Goal: Information Seeking & Learning: Find specific page/section

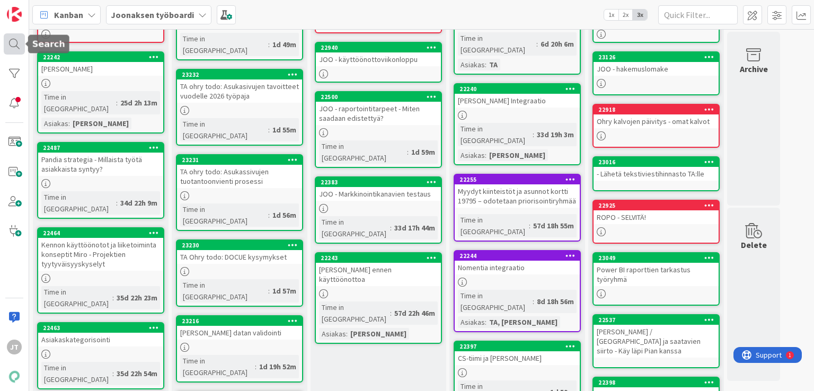
click at [16, 39] on div at bounding box center [14, 43] width 21 height 21
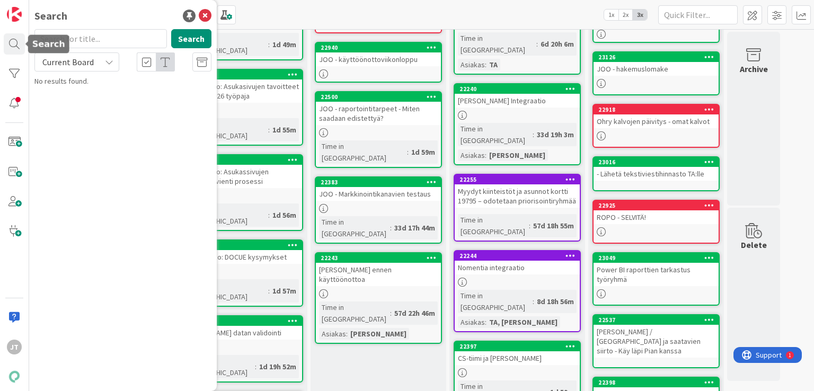
click at [63, 60] on span "Current Board" at bounding box center [67, 62] width 51 height 11
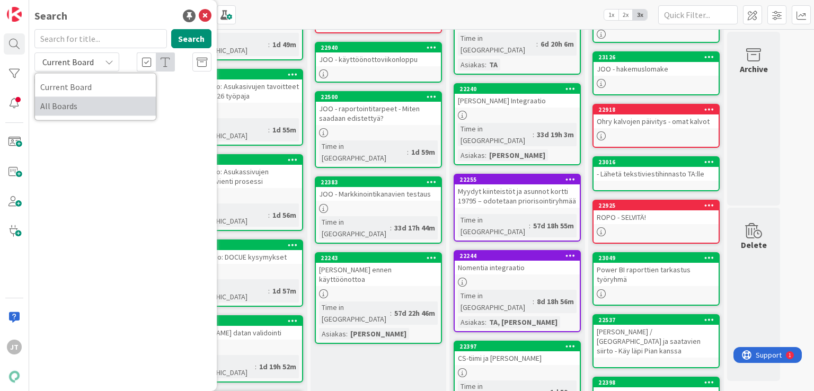
click at [62, 108] on span "All Boards" at bounding box center [95, 106] width 110 height 16
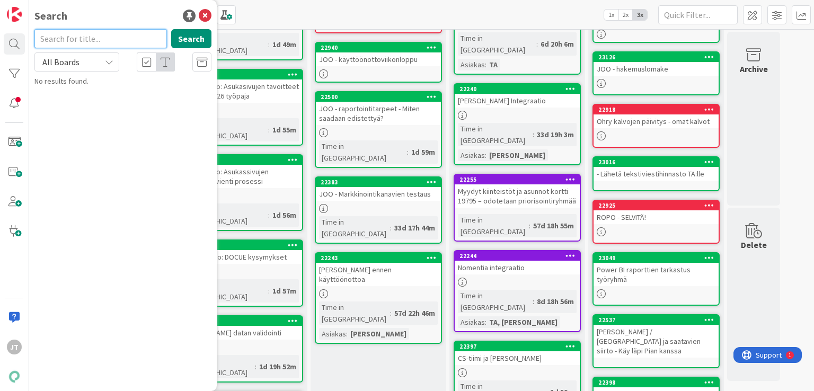
click at [102, 37] on input "text" at bounding box center [100, 38] width 132 height 19
click at [199, 43] on button "Search" at bounding box center [191, 38] width 40 height 19
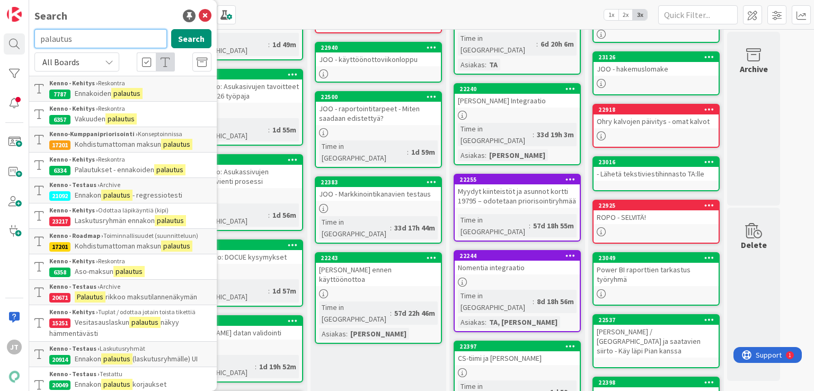
click at [103, 35] on input "palautus" at bounding box center [100, 38] width 132 height 19
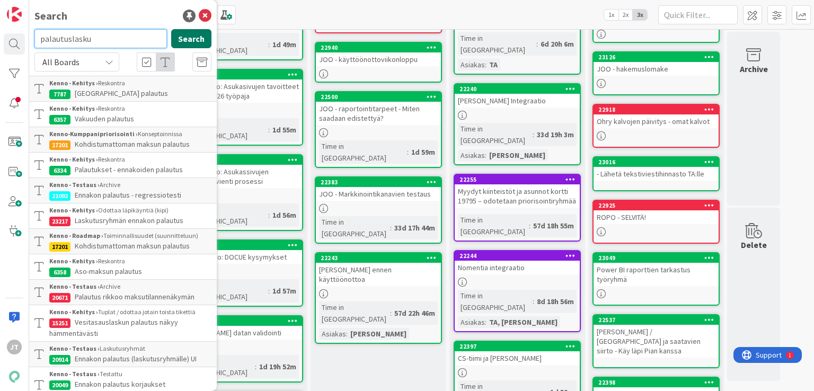
type input "palautuslasku"
click at [180, 41] on button "Search" at bounding box center [191, 38] width 40 height 19
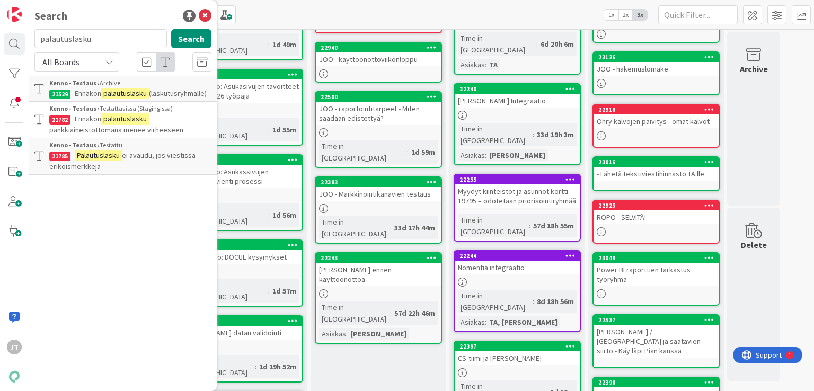
click at [122, 128] on span "pankkiaineistottomana menee virheeseen" at bounding box center [116, 130] width 134 height 10
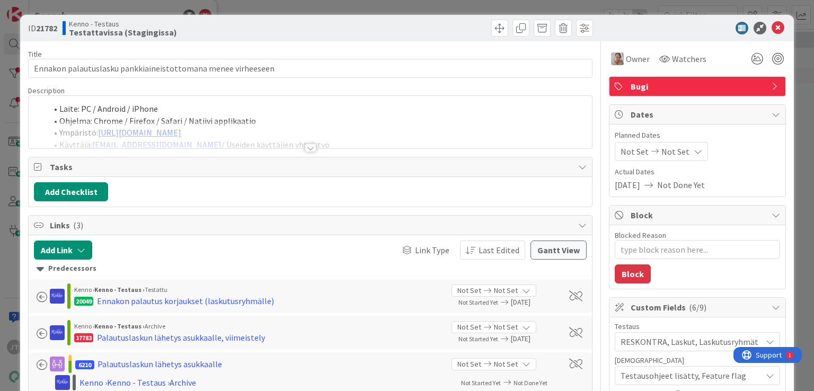
click at [307, 149] on div at bounding box center [311, 148] width 12 height 8
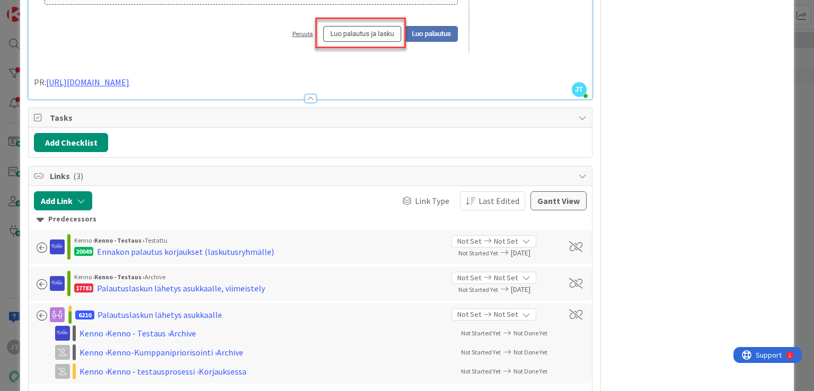
scroll to position [992, 0]
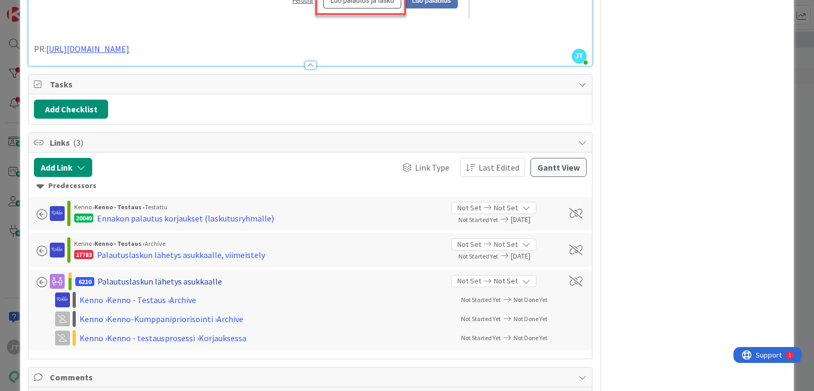
click at [133, 287] on div "Palautuslaskun lähetys asukkaalle" at bounding box center [159, 281] width 124 height 13
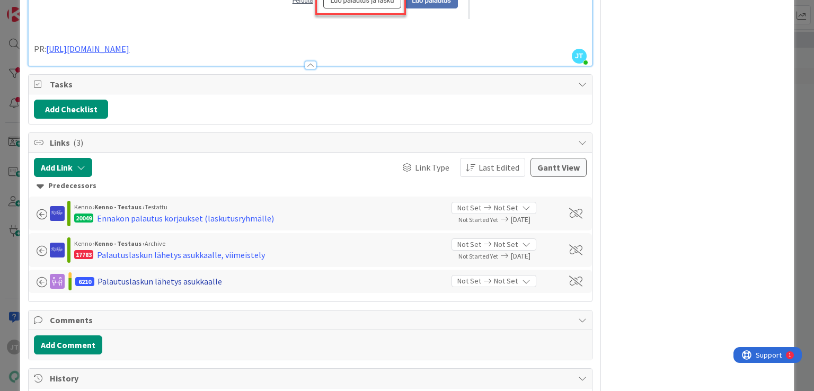
click at [133, 287] on div "Palautuslaskun lähetys asukkaalle" at bounding box center [159, 281] width 124 height 13
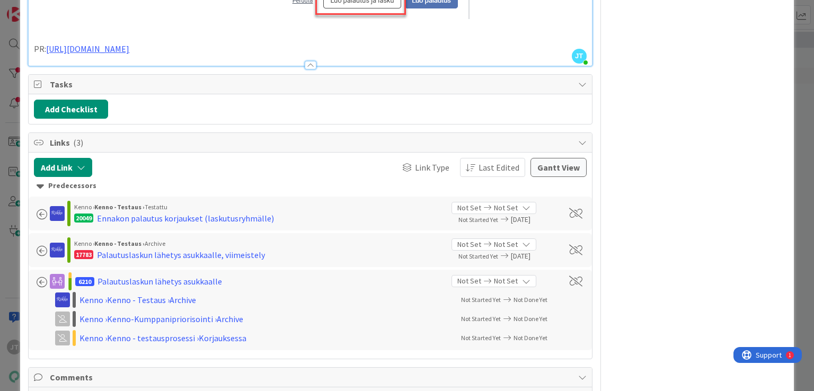
click at [83, 286] on span "6210" at bounding box center [84, 281] width 19 height 9
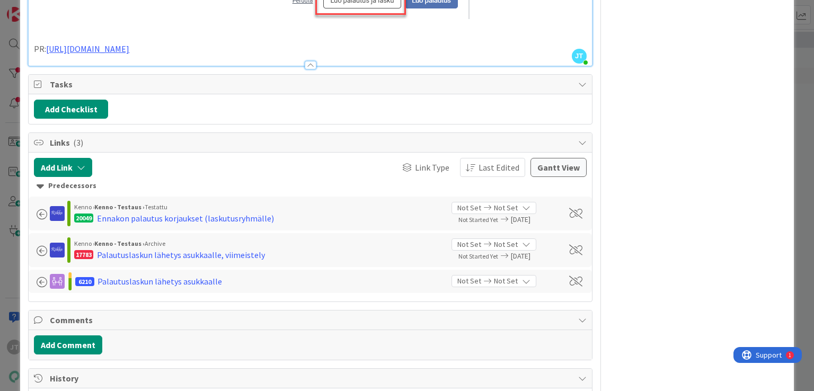
click at [83, 286] on span "6210" at bounding box center [84, 281] width 19 height 9
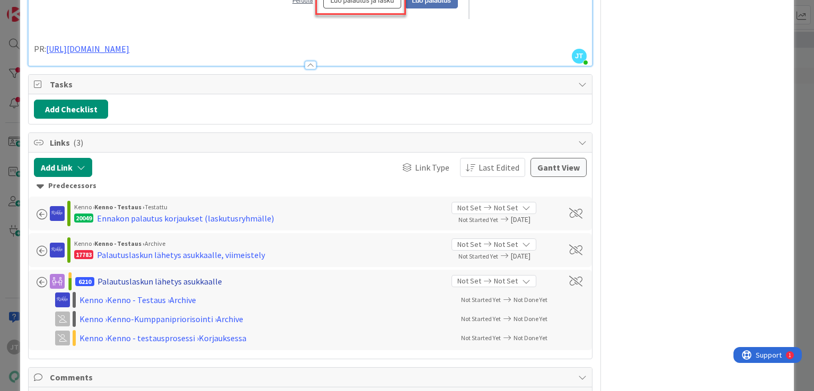
click at [125, 288] on div "Palautuslaskun lähetys asukkaalle" at bounding box center [159, 281] width 124 height 13
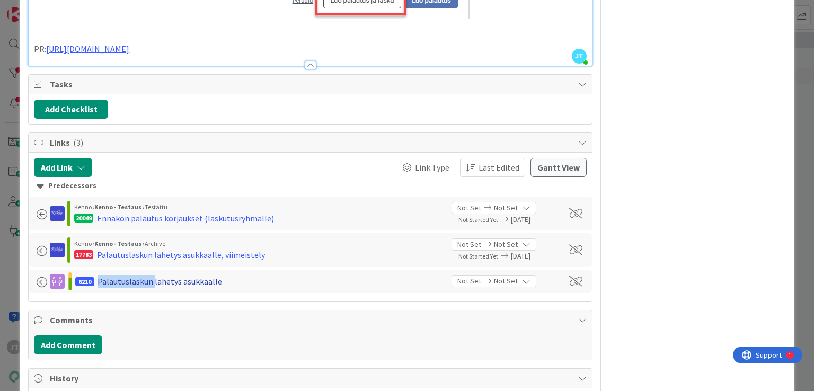
click at [124, 288] on div "Palautuslaskun lähetys asukkaalle" at bounding box center [159, 281] width 124 height 13
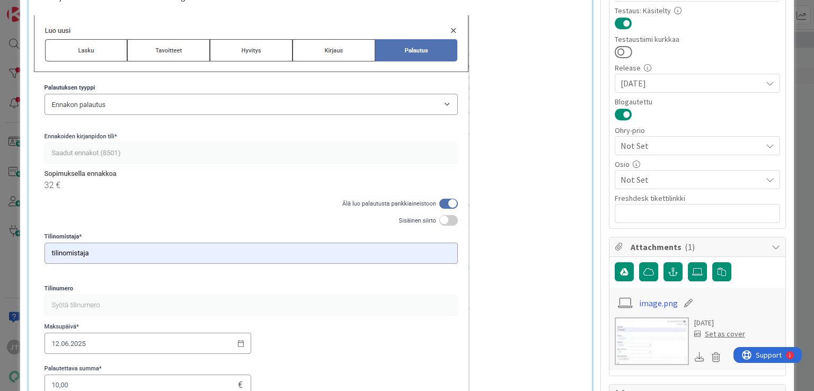
scroll to position [0, 0]
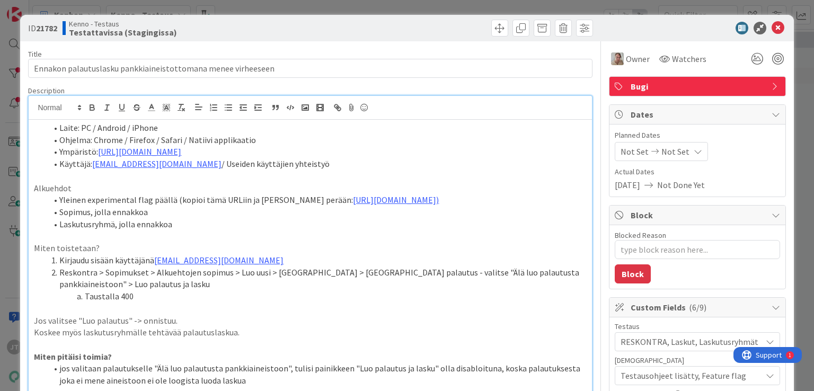
type textarea "x"
click at [771, 30] on icon at bounding box center [777, 28] width 13 height 13
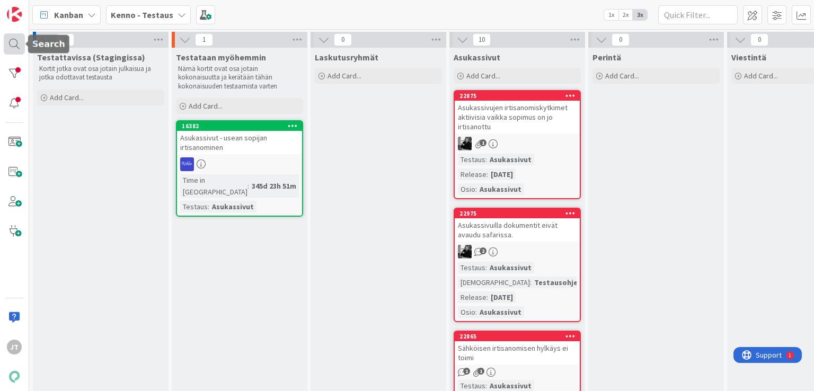
click at [19, 44] on div at bounding box center [14, 43] width 21 height 21
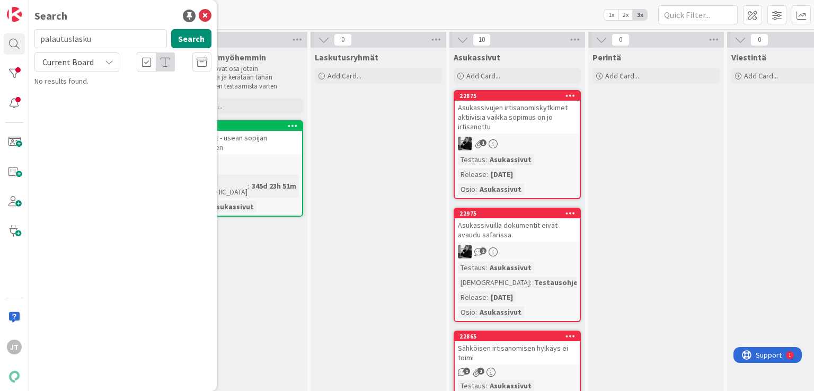
click at [81, 39] on input "palautuslasku" at bounding box center [100, 38] width 132 height 19
type input "6210"
click at [195, 41] on button "Search" at bounding box center [191, 38] width 40 height 19
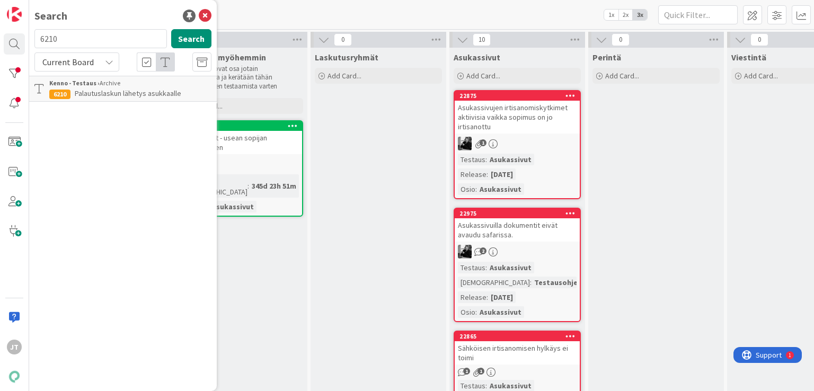
click at [152, 94] on span "Palautuslaskun lähetys asukkaalle" at bounding box center [128, 93] width 106 height 10
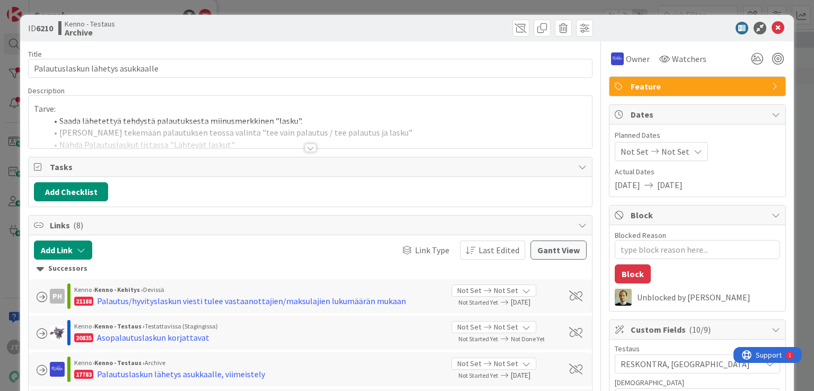
click at [305, 148] on div at bounding box center [311, 148] width 12 height 8
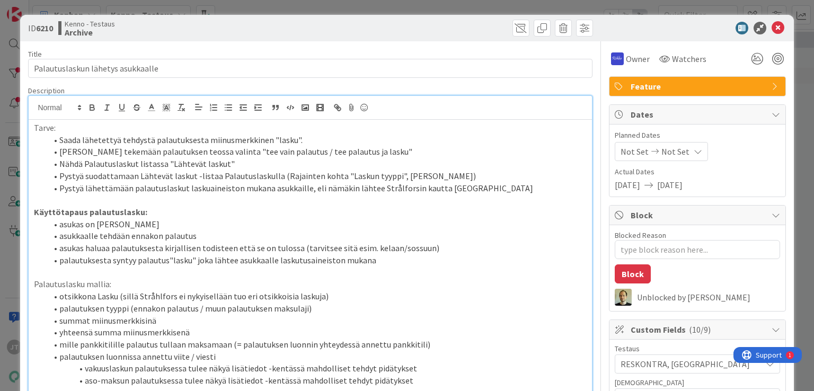
type textarea "x"
click at [771, 25] on icon at bounding box center [777, 28] width 13 height 13
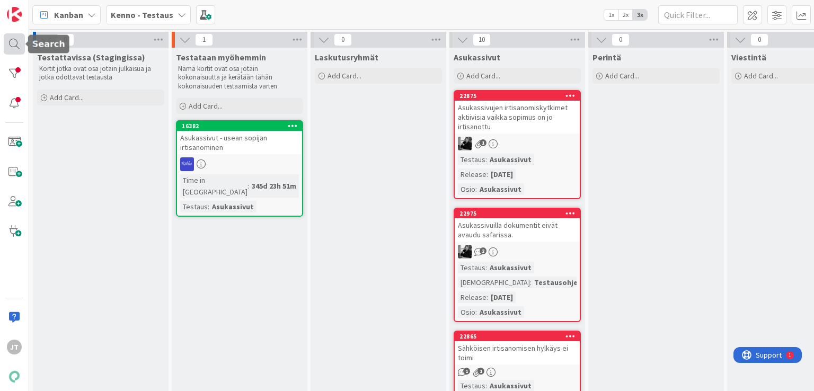
click at [21, 40] on div at bounding box center [14, 43] width 21 height 21
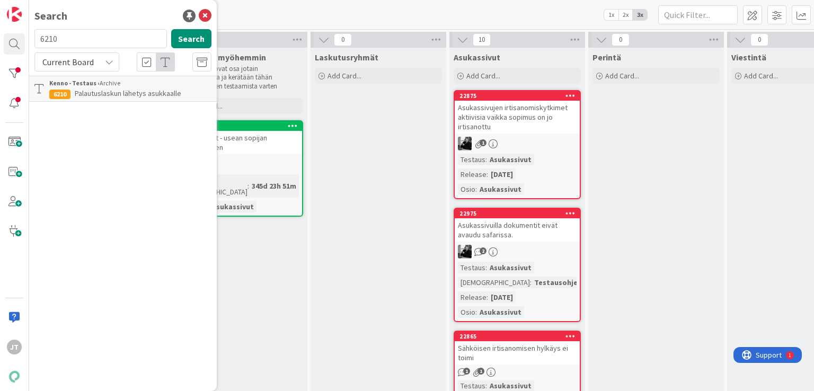
click at [110, 33] on input "6210" at bounding box center [100, 38] width 132 height 19
click at [110, 34] on input "6210" at bounding box center [100, 38] width 132 height 19
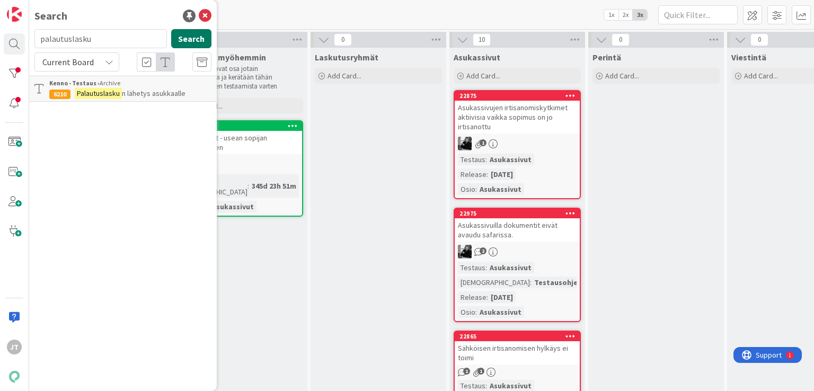
type input "palautuslasku"
click at [184, 39] on button "Search" at bounding box center [191, 38] width 40 height 19
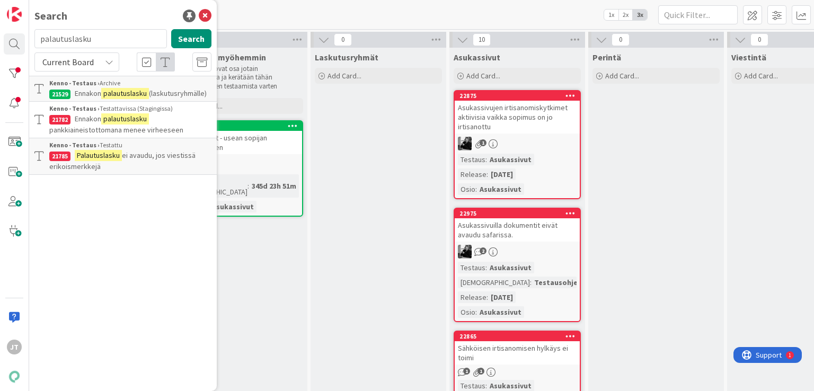
click at [161, 121] on p "Ennakon palautuslasku pankkiaineistottomana menee virheeseen" at bounding box center [130, 124] width 162 height 22
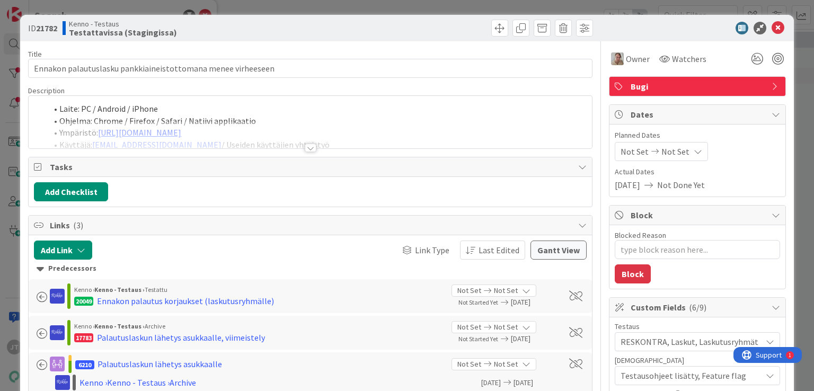
click at [305, 147] on div at bounding box center [311, 148] width 12 height 8
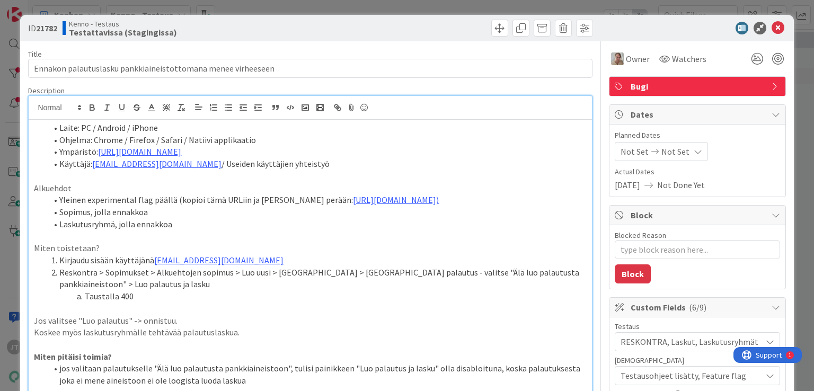
click at [532, 137] on li "Ohjelma: Chrome / Firefox / Safari / Natiivi applikaatio" at bounding box center [316, 140] width 539 height 12
type textarea "x"
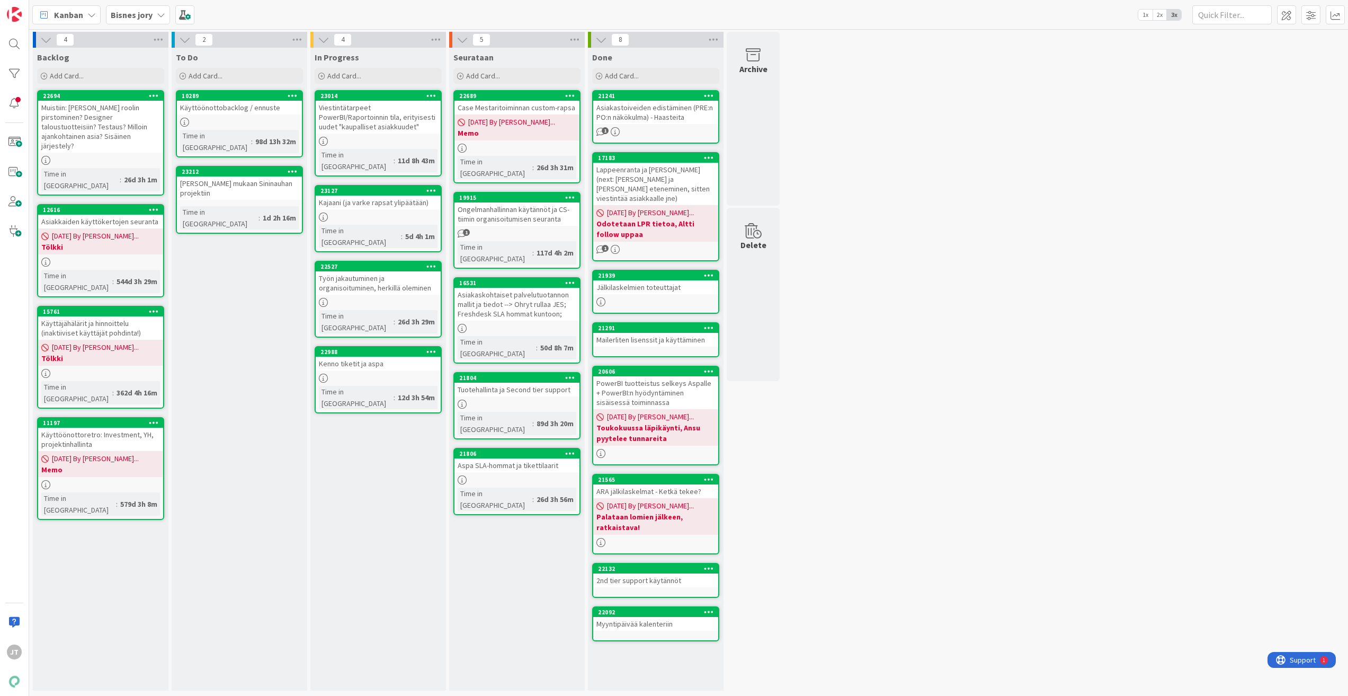
click at [143, 14] on b "Bisnes jory" at bounding box center [132, 15] width 42 height 11
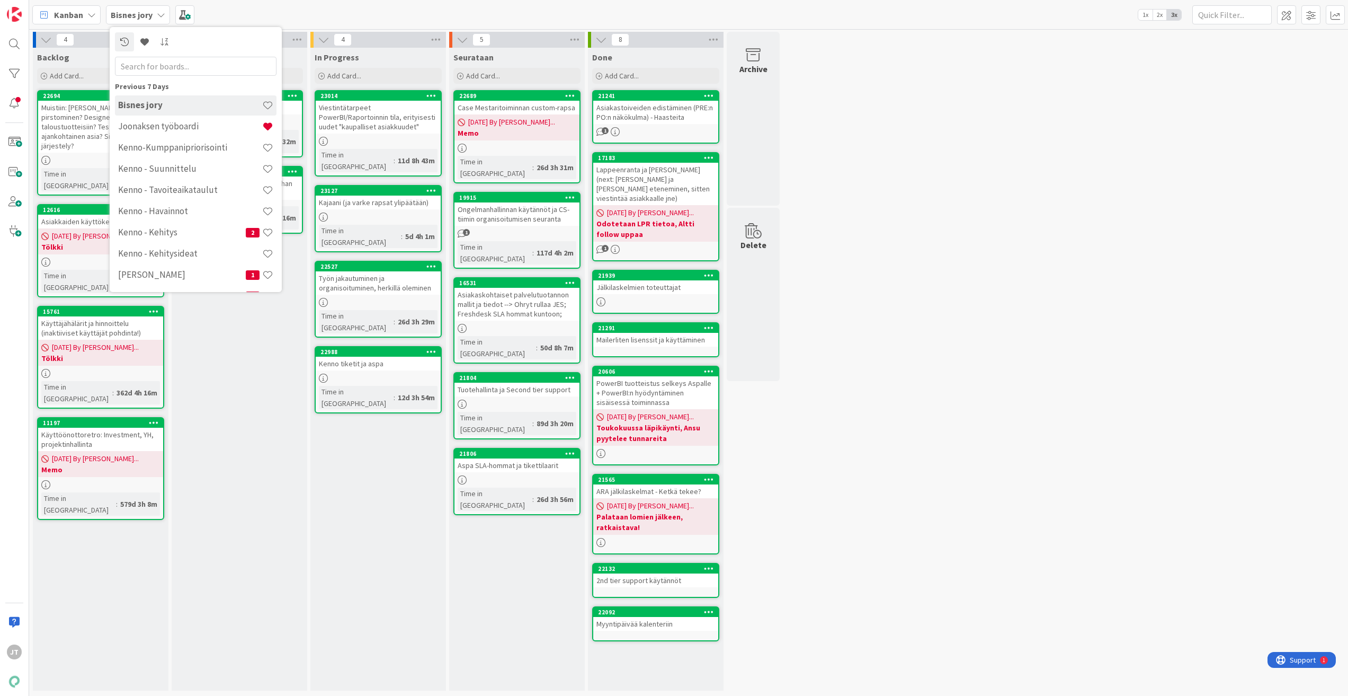
click at [259, 415] on div "To Do Add Card... 10289 Käyttöönottobacklog / ennuste Time in Column : 98d 13h …" at bounding box center [240, 369] width 136 height 643
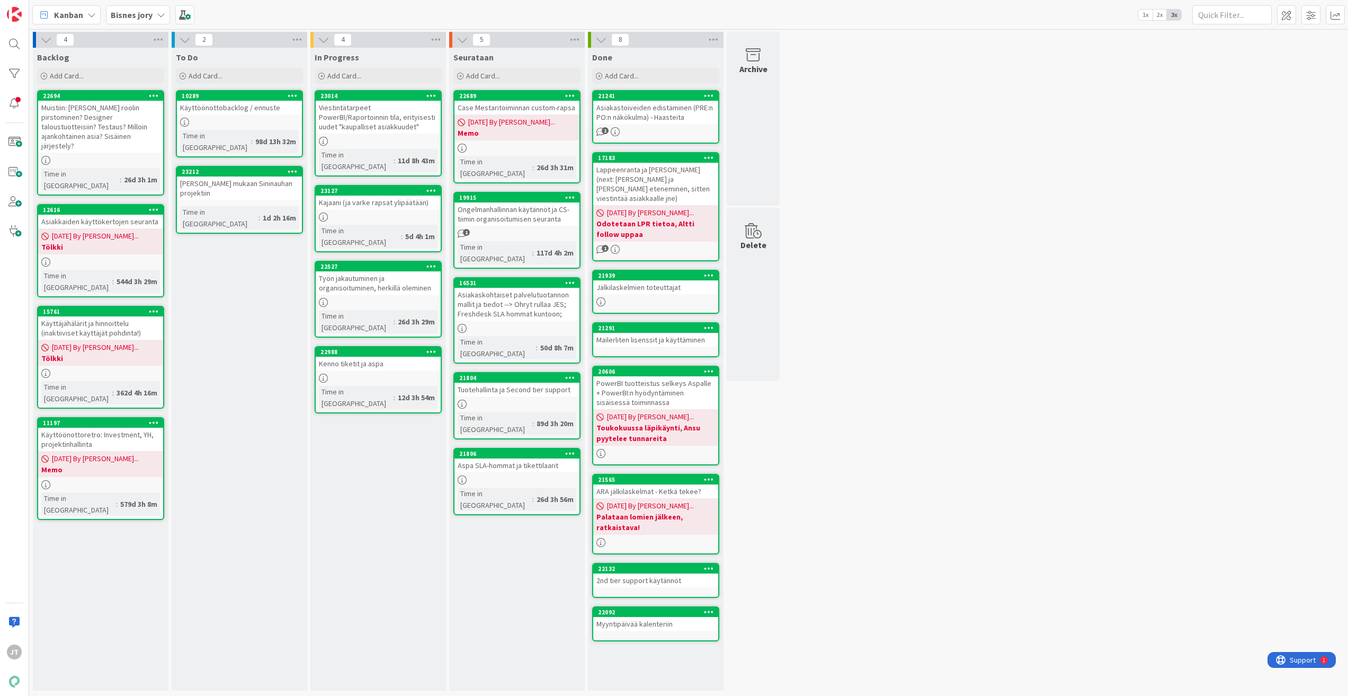
click at [135, 16] on b "Bisnes jory" at bounding box center [132, 15] width 42 height 11
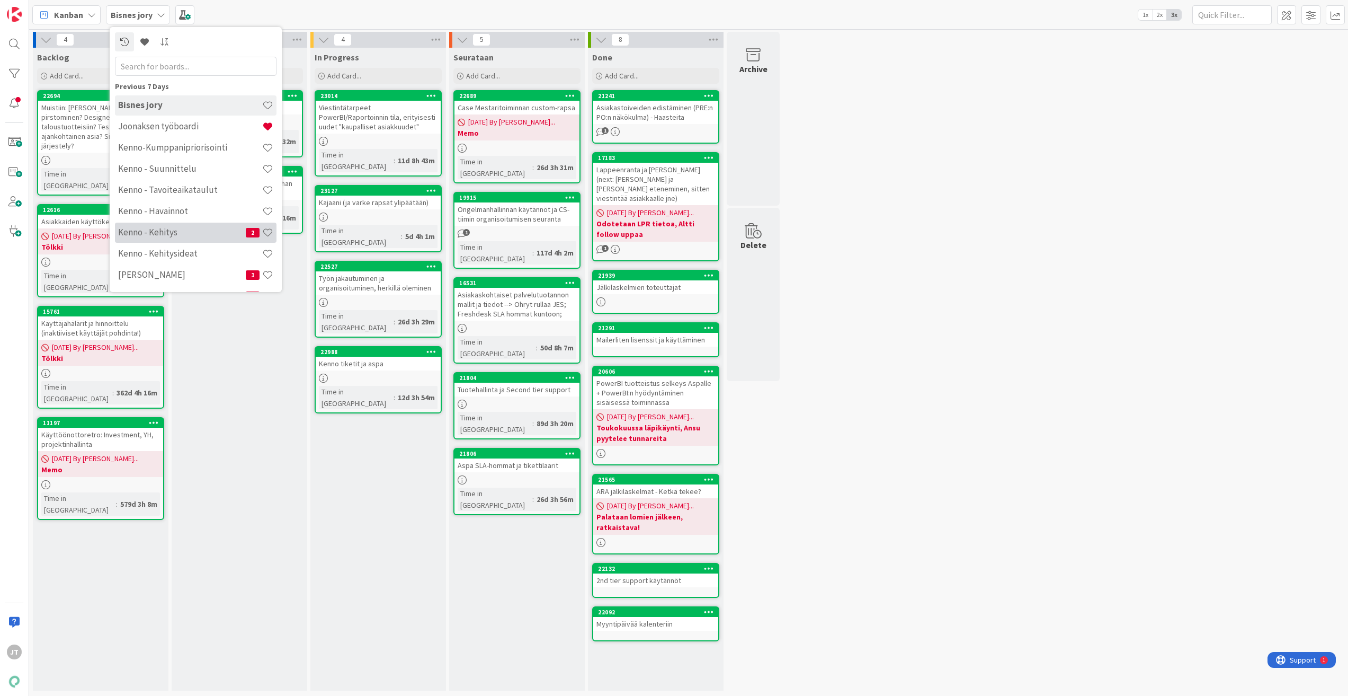
click at [177, 231] on h4 "Kenno - Kehitys" at bounding box center [182, 232] width 128 height 11
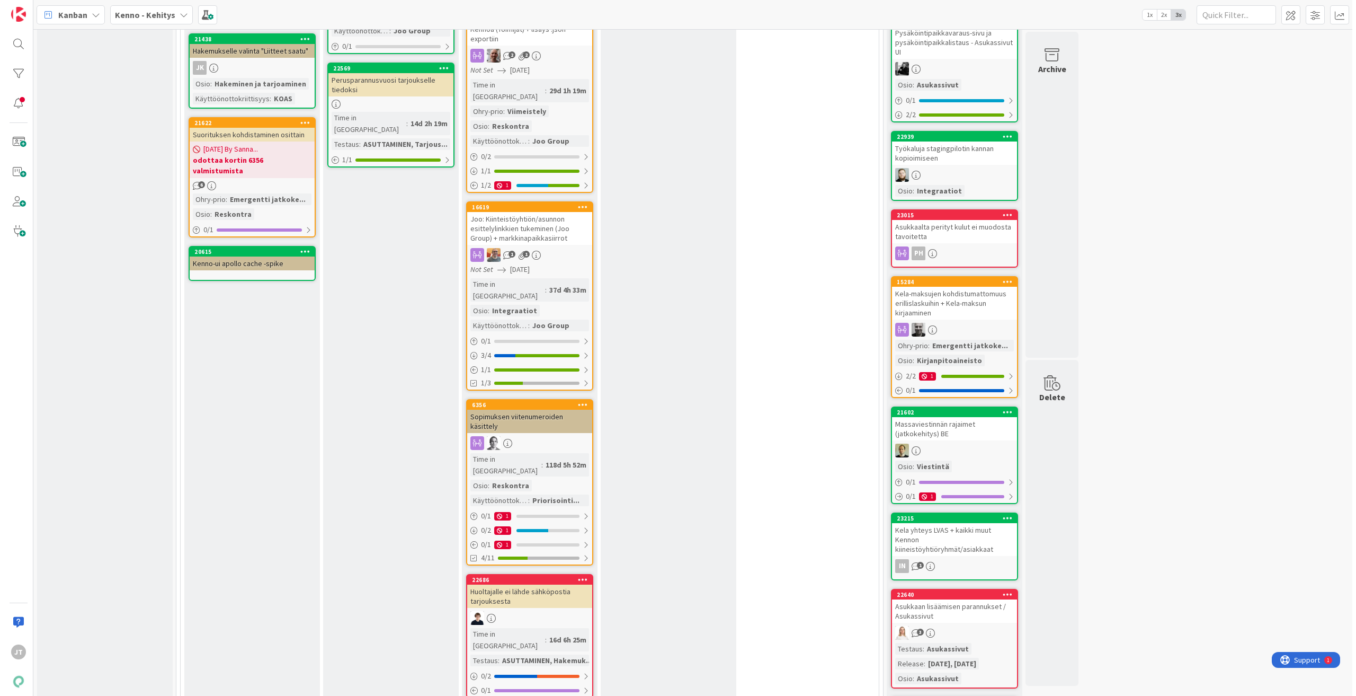
scroll to position [742, 0]
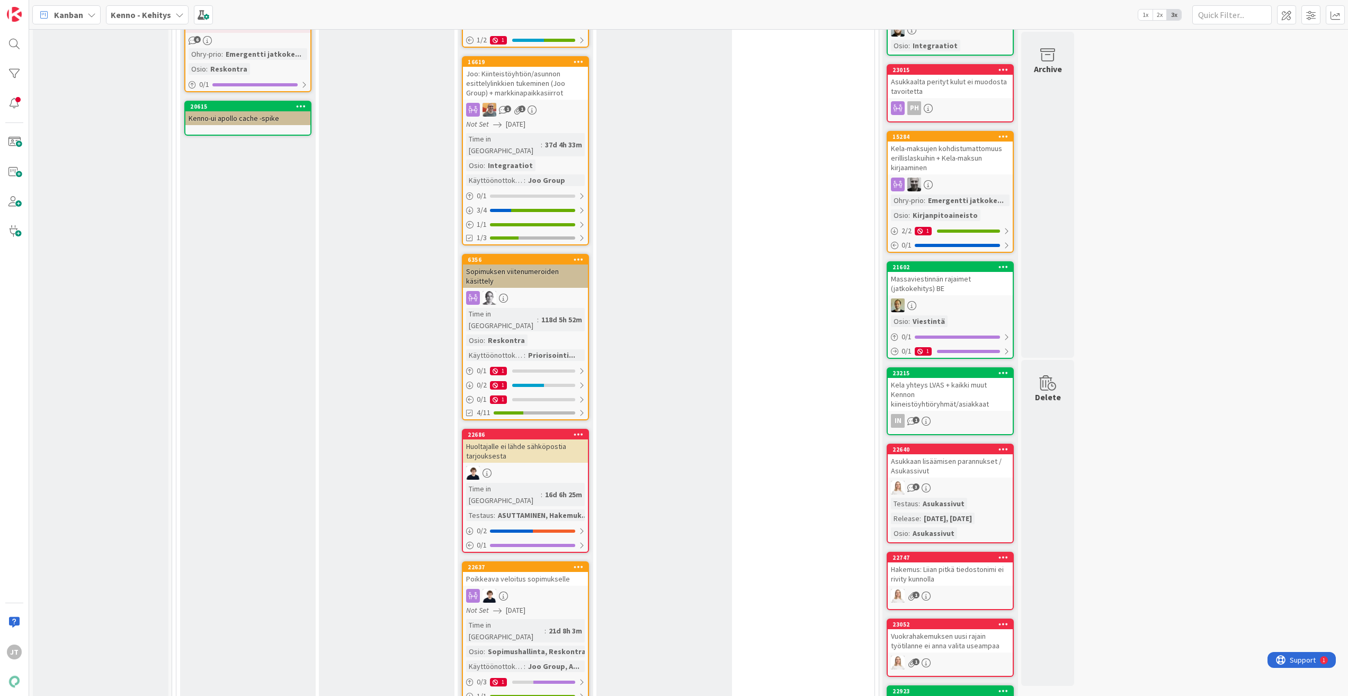
click at [538, 572] on div "Poikkeava veloitus sopimukselle" at bounding box center [525, 579] width 125 height 14
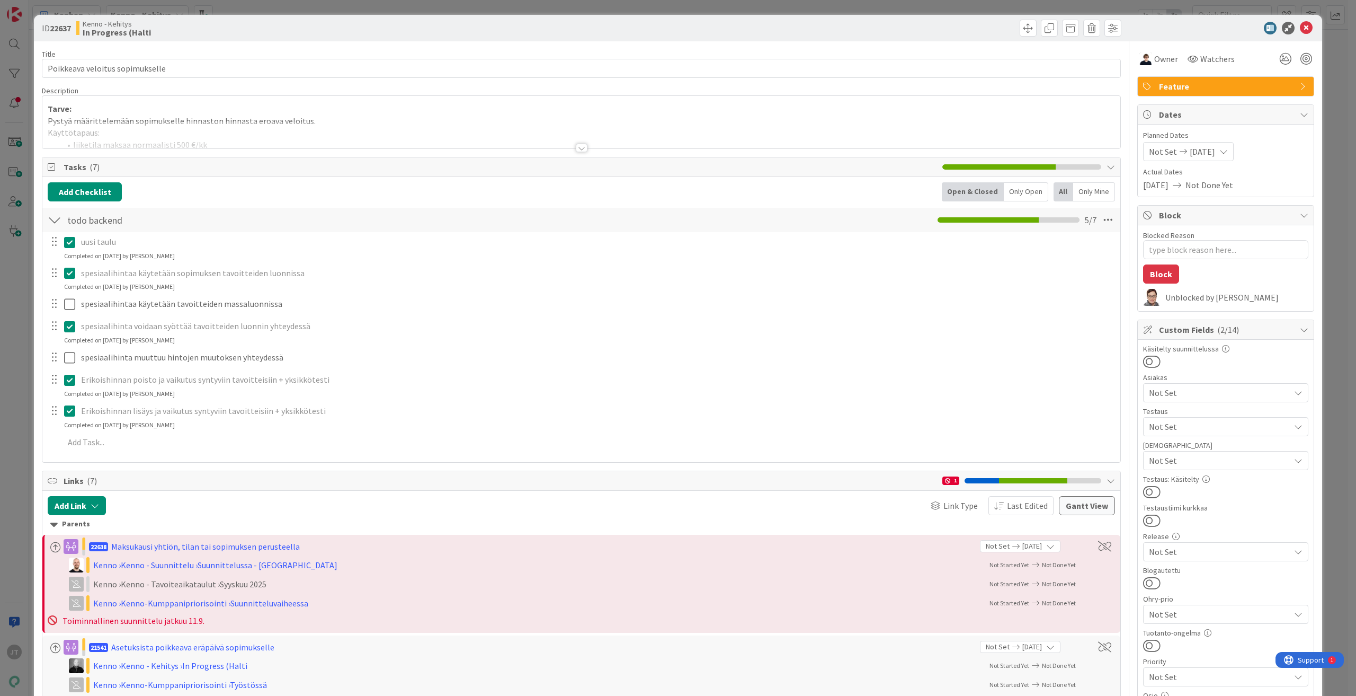
type textarea "x"
click at [577, 149] on div at bounding box center [582, 148] width 12 height 8
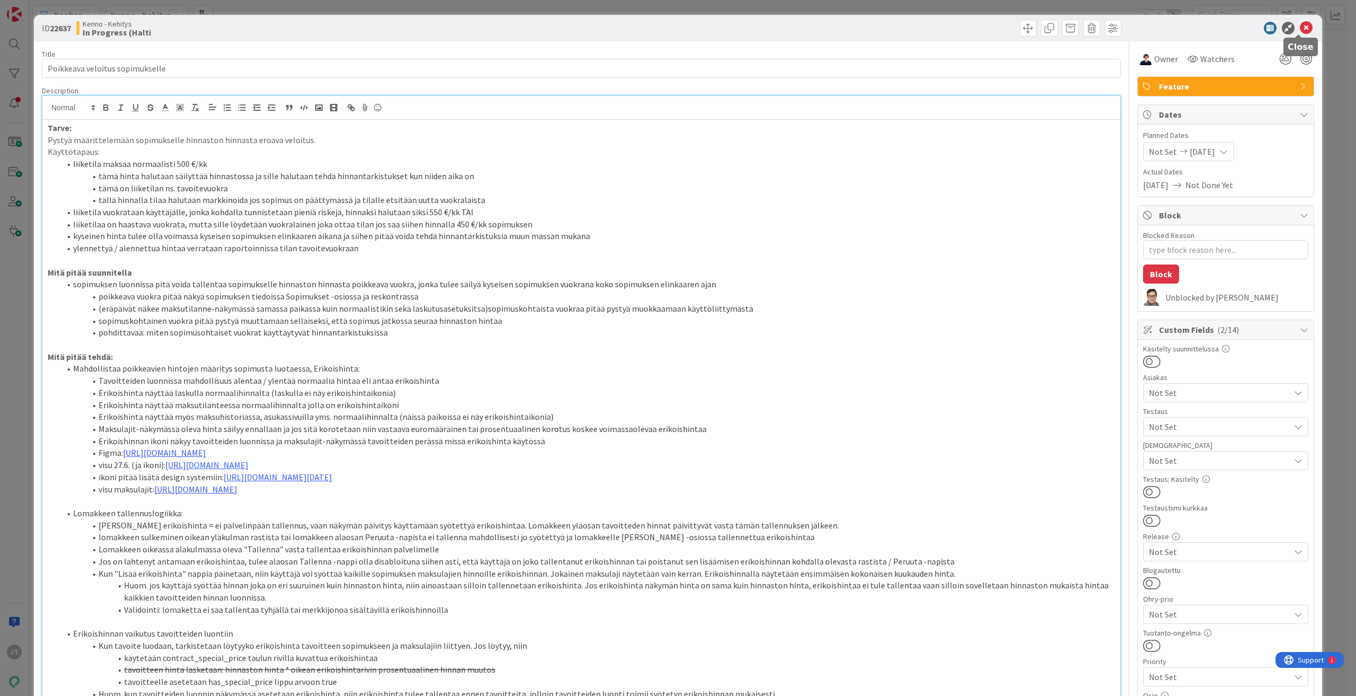
click at [1300, 27] on icon at bounding box center [1306, 28] width 13 height 13
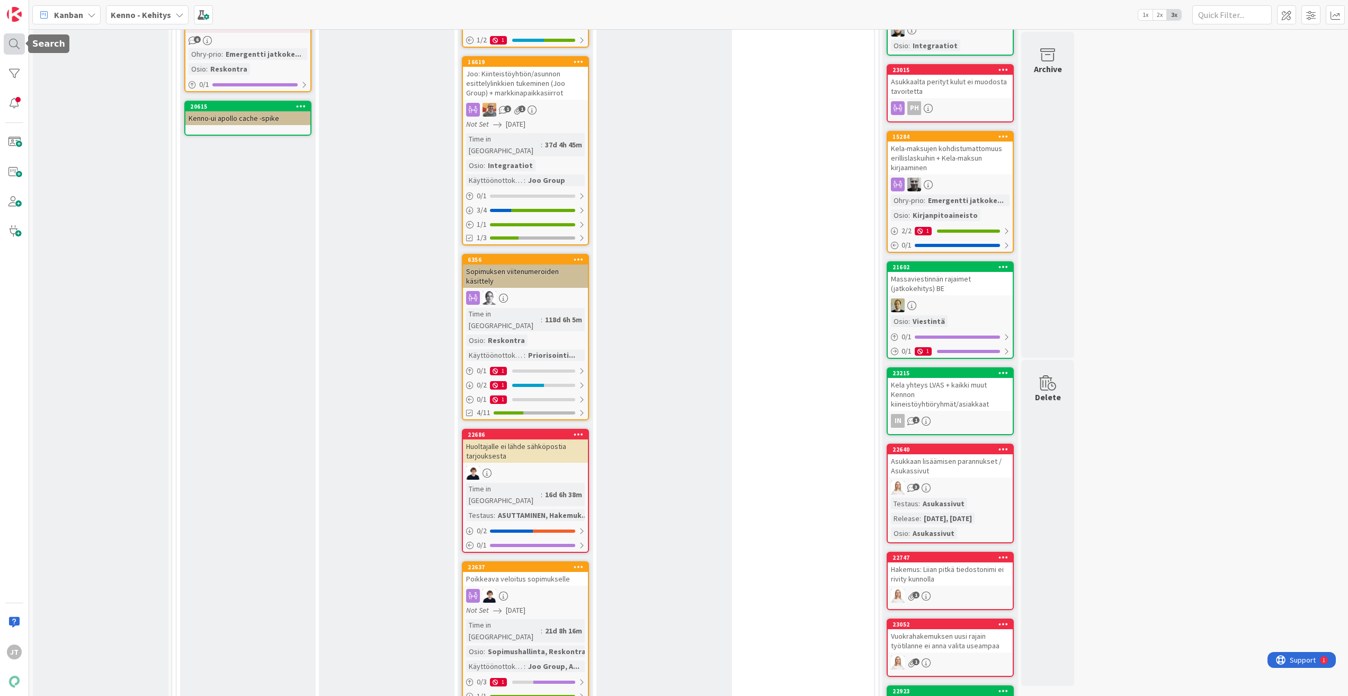
click at [7, 50] on div at bounding box center [14, 43] width 21 height 21
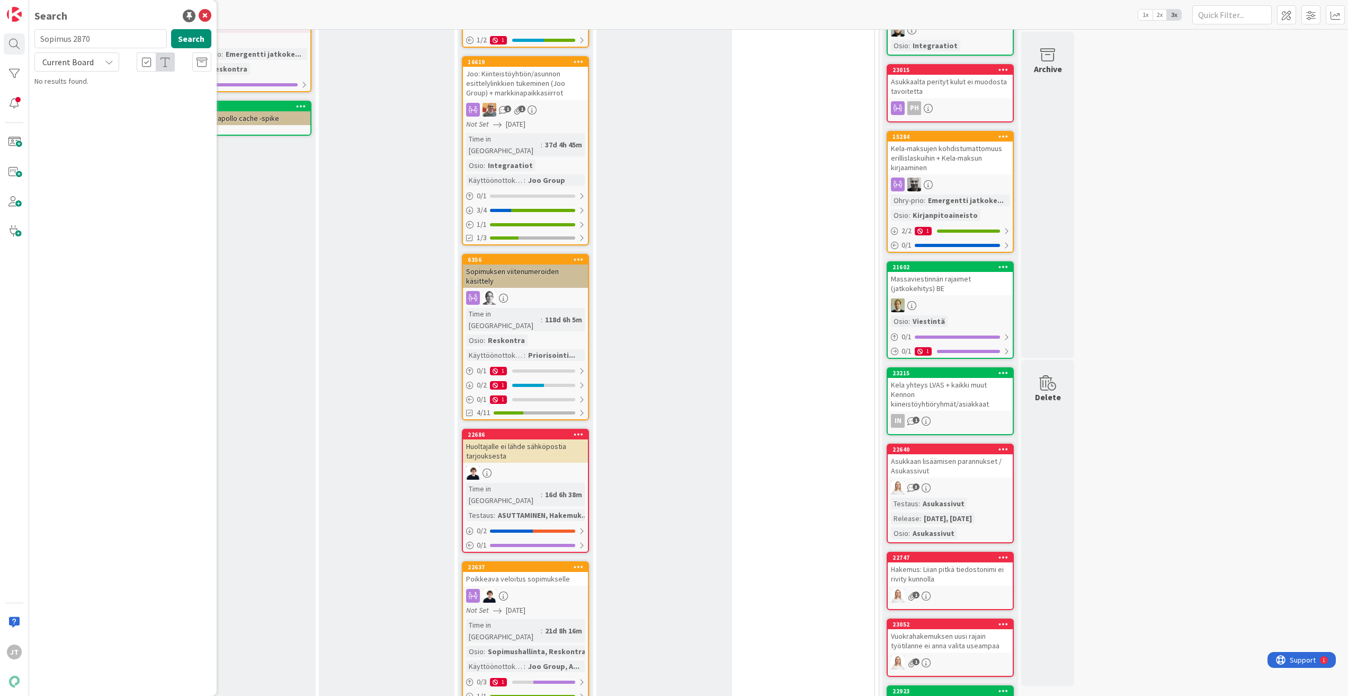
click at [98, 35] on input "Sopimus 2870" at bounding box center [100, 38] width 132 height 19
type input "poikkeava eräpäivä"
click at [192, 42] on button "Search" at bounding box center [191, 38] width 40 height 19
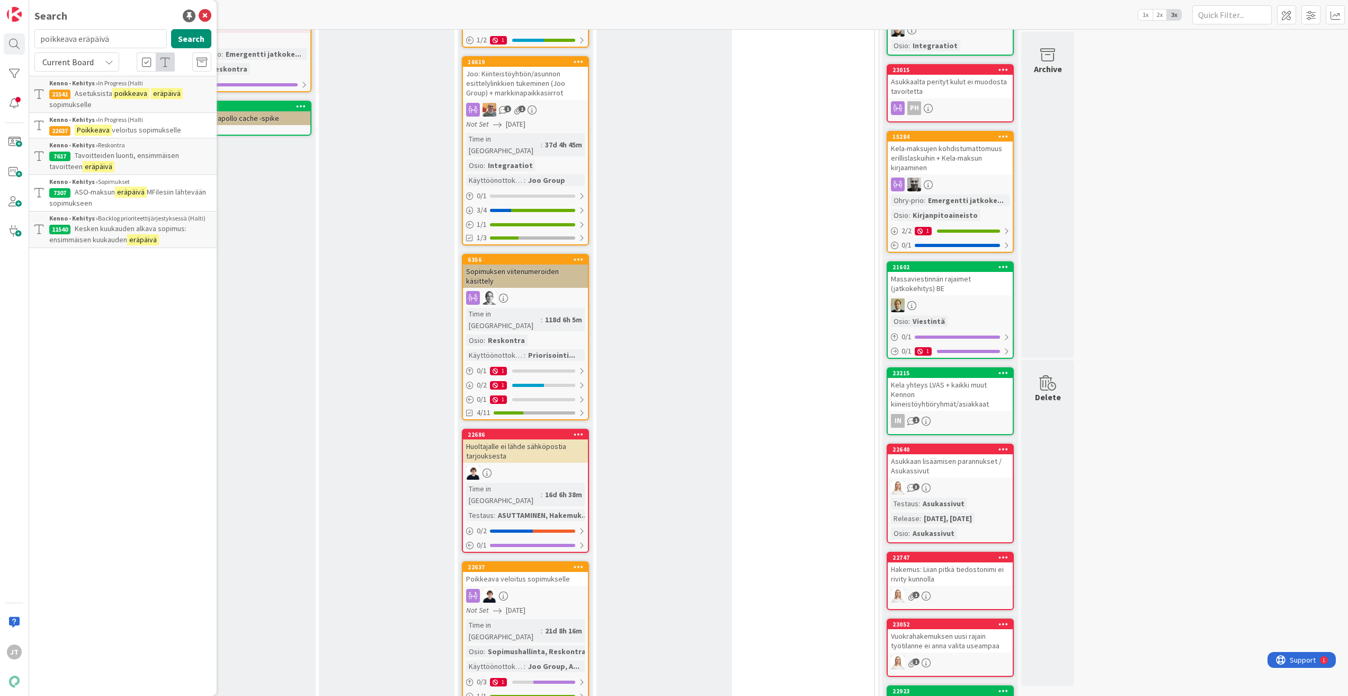
click at [137, 130] on span "veloitus sopimukselle" at bounding box center [146, 130] width 69 height 10
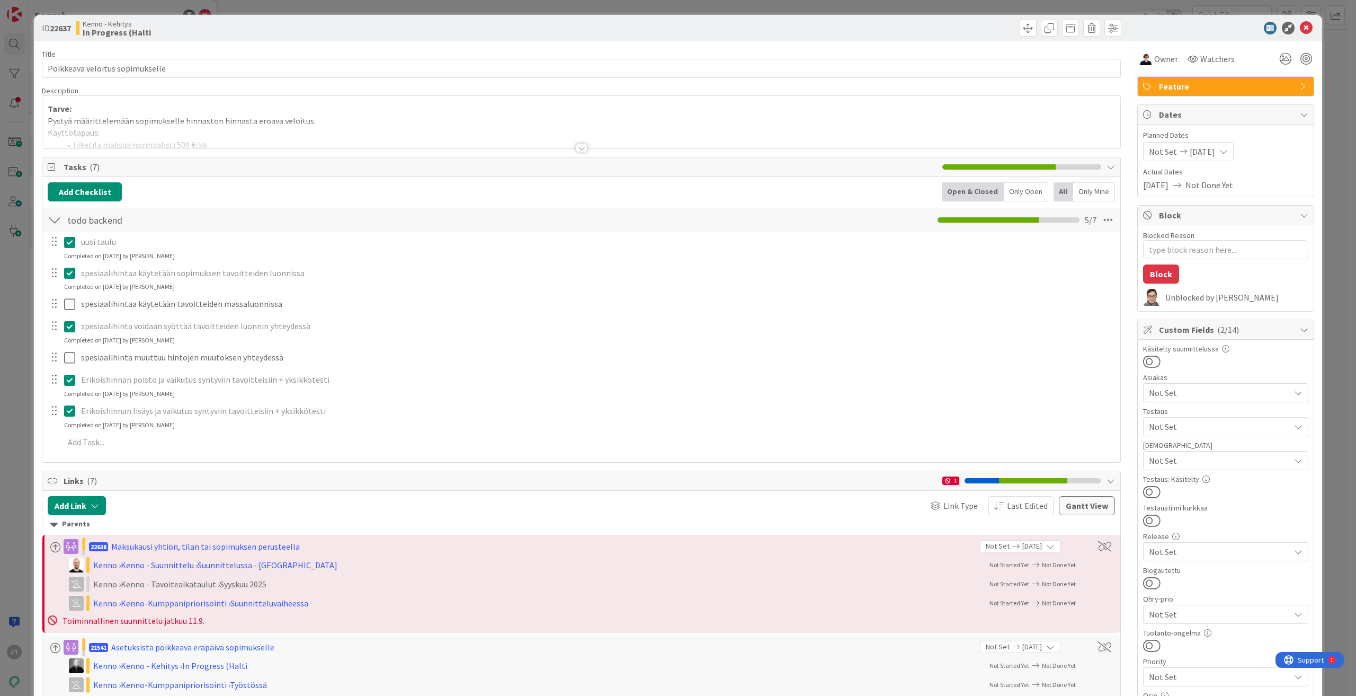
click at [577, 145] on div at bounding box center [582, 148] width 12 height 8
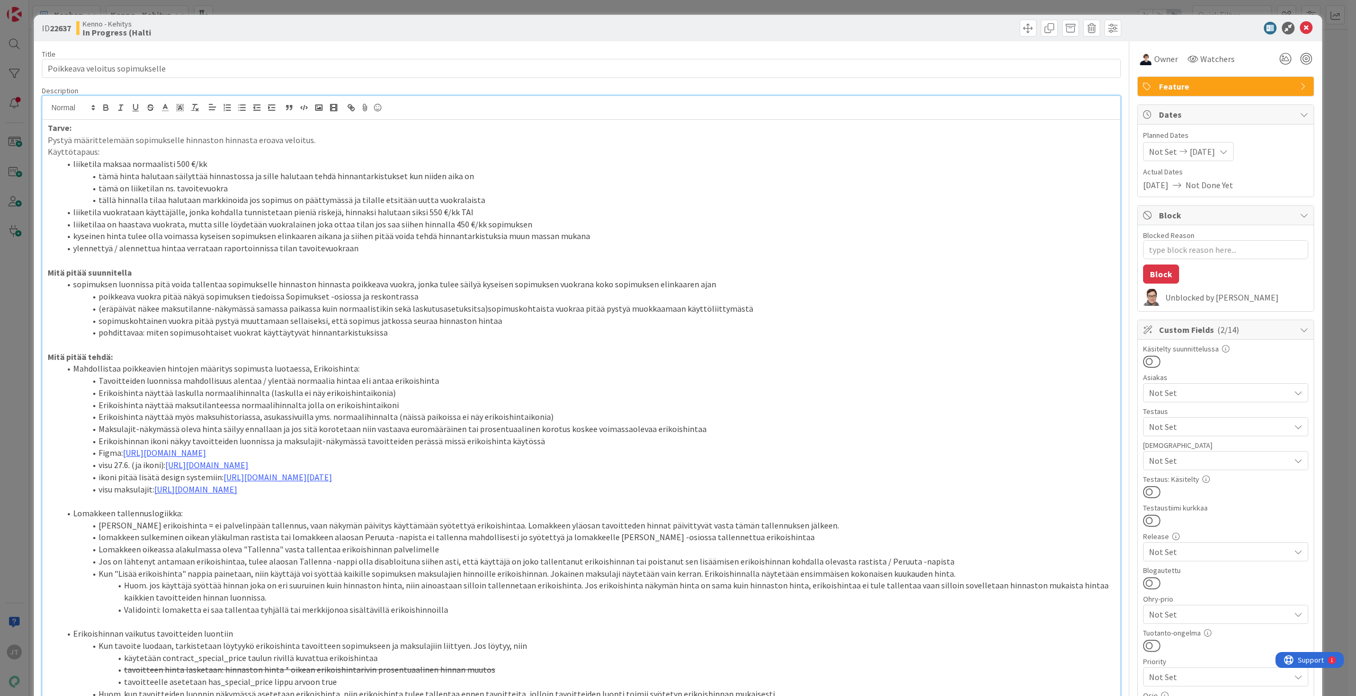
type textarea "x"
click at [1301, 25] on icon at bounding box center [1306, 28] width 13 height 13
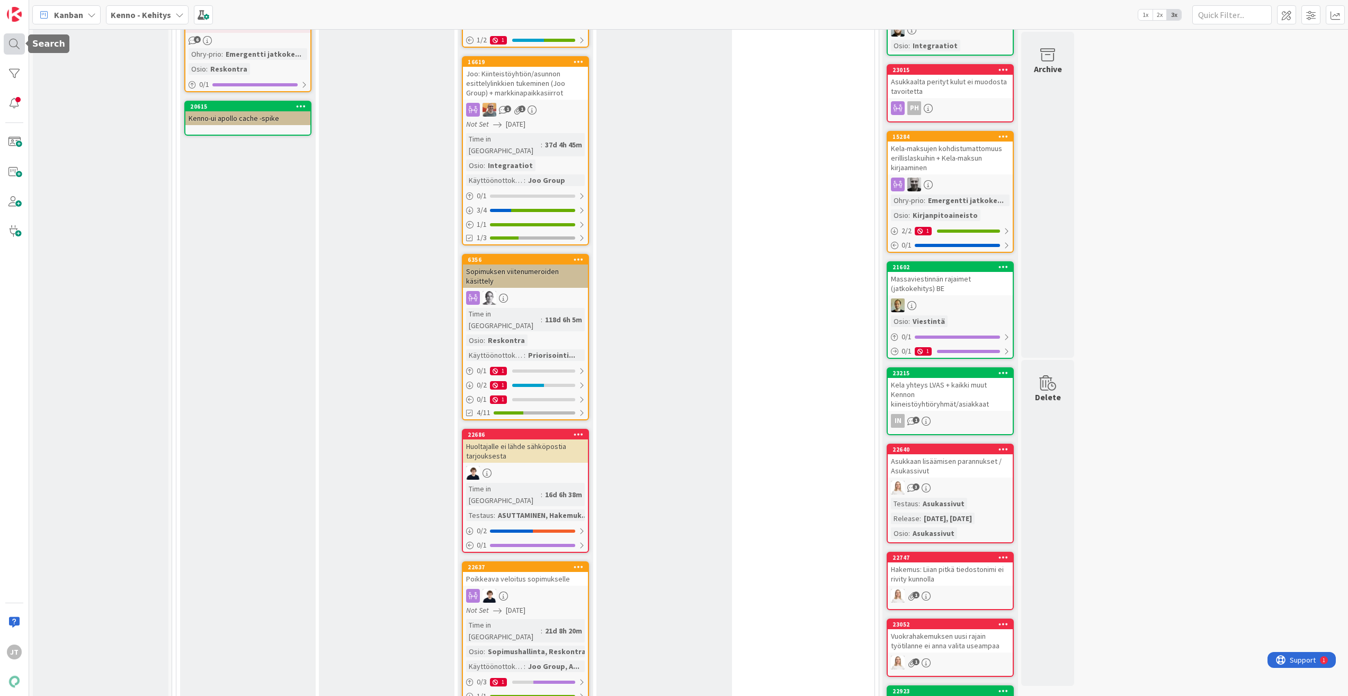
click at [13, 42] on div at bounding box center [14, 43] width 21 height 21
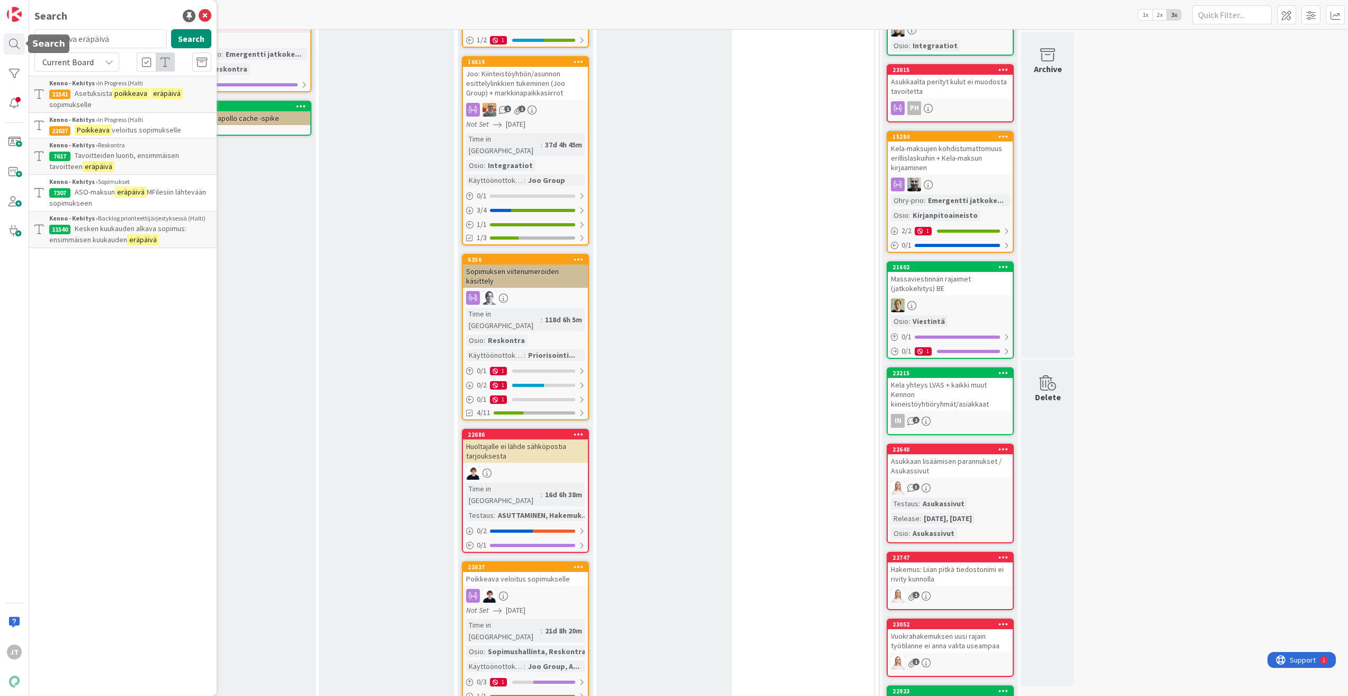
click at [78, 59] on span "Current Board" at bounding box center [67, 62] width 51 height 11
click at [84, 111] on span "All Boards" at bounding box center [95, 106] width 110 height 16
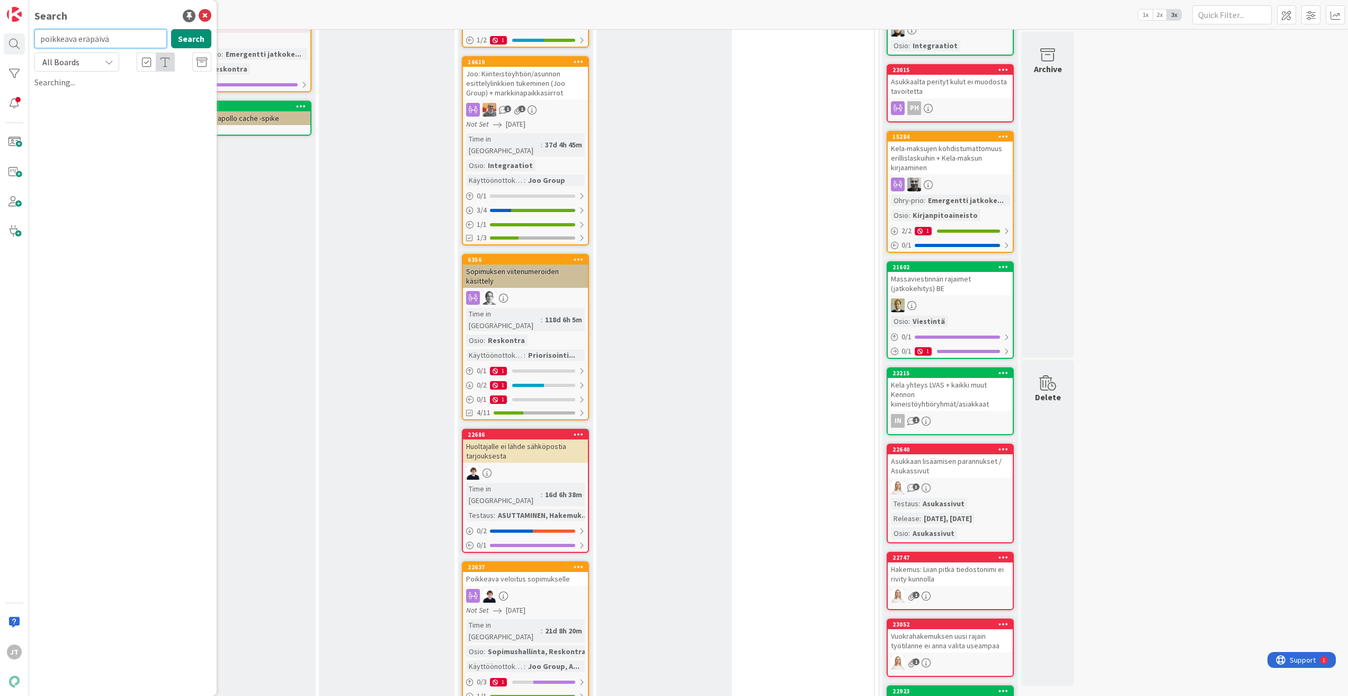
click at [85, 42] on input "poikkeava eräpäivä" at bounding box center [100, 38] width 132 height 19
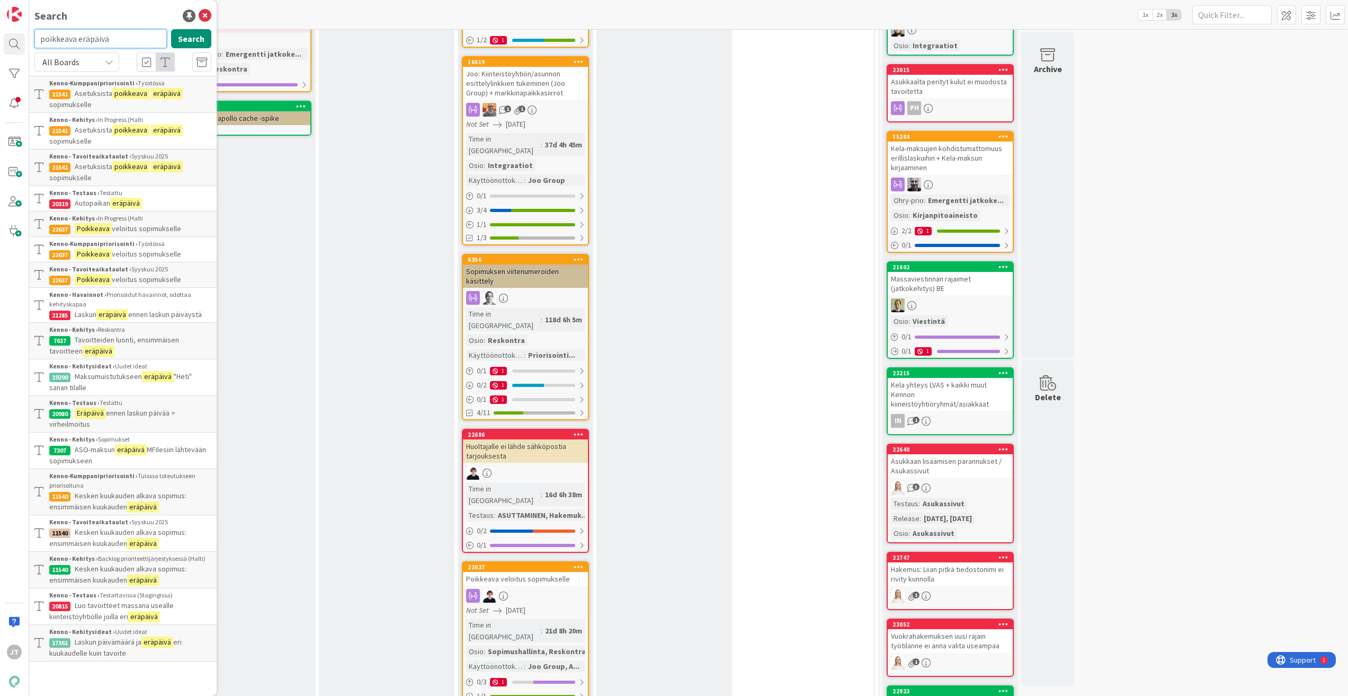
click at [85, 42] on input "poikkeava eräpäivä" at bounding box center [100, 38] width 132 height 19
click at [86, 41] on input "poikkeava eräpäivä" at bounding box center [100, 38] width 132 height 19
paste input "21541"
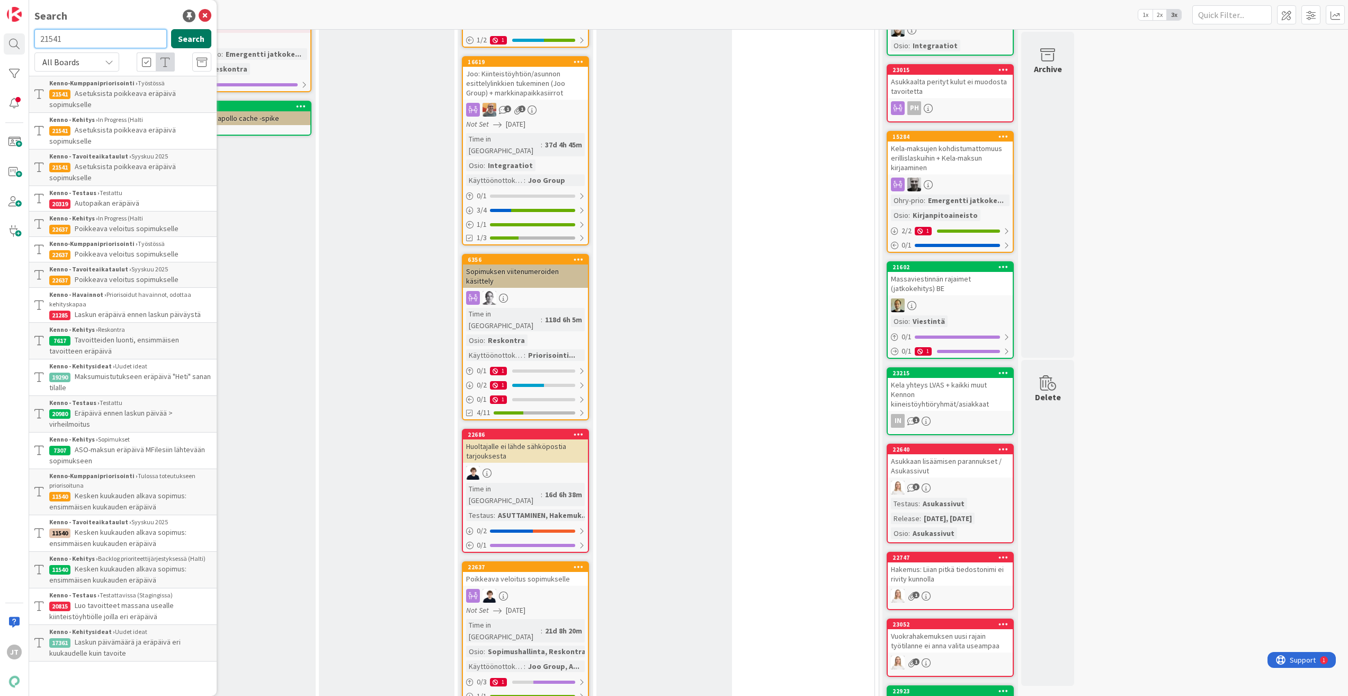
type input "21541"
click at [200, 38] on button "Search" at bounding box center [191, 38] width 40 height 19
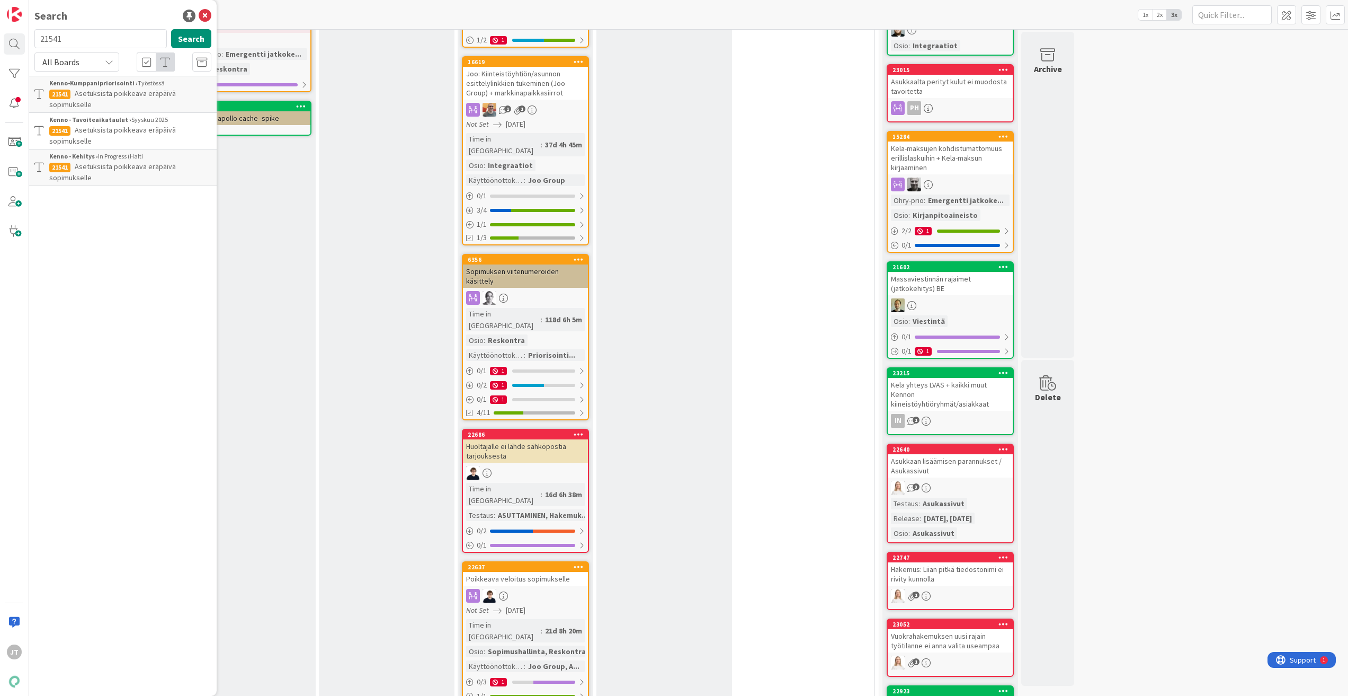
click at [126, 172] on p "Asetuksista poikkeava eräpäivä sopimukselle" at bounding box center [130, 172] width 162 height 22
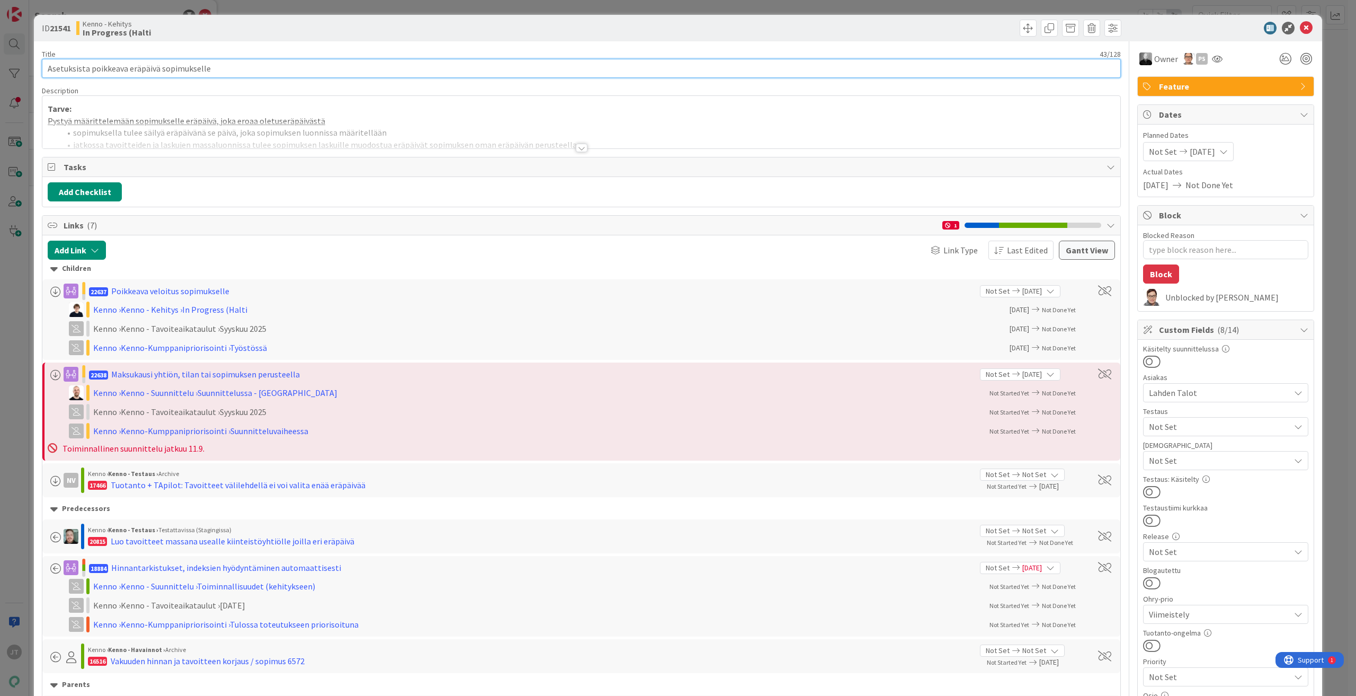
click at [201, 70] on input "Asetuksista poikkeava eräpäivä sopimukselle" at bounding box center [581, 68] width 1079 height 19
click at [577, 150] on div at bounding box center [582, 148] width 12 height 8
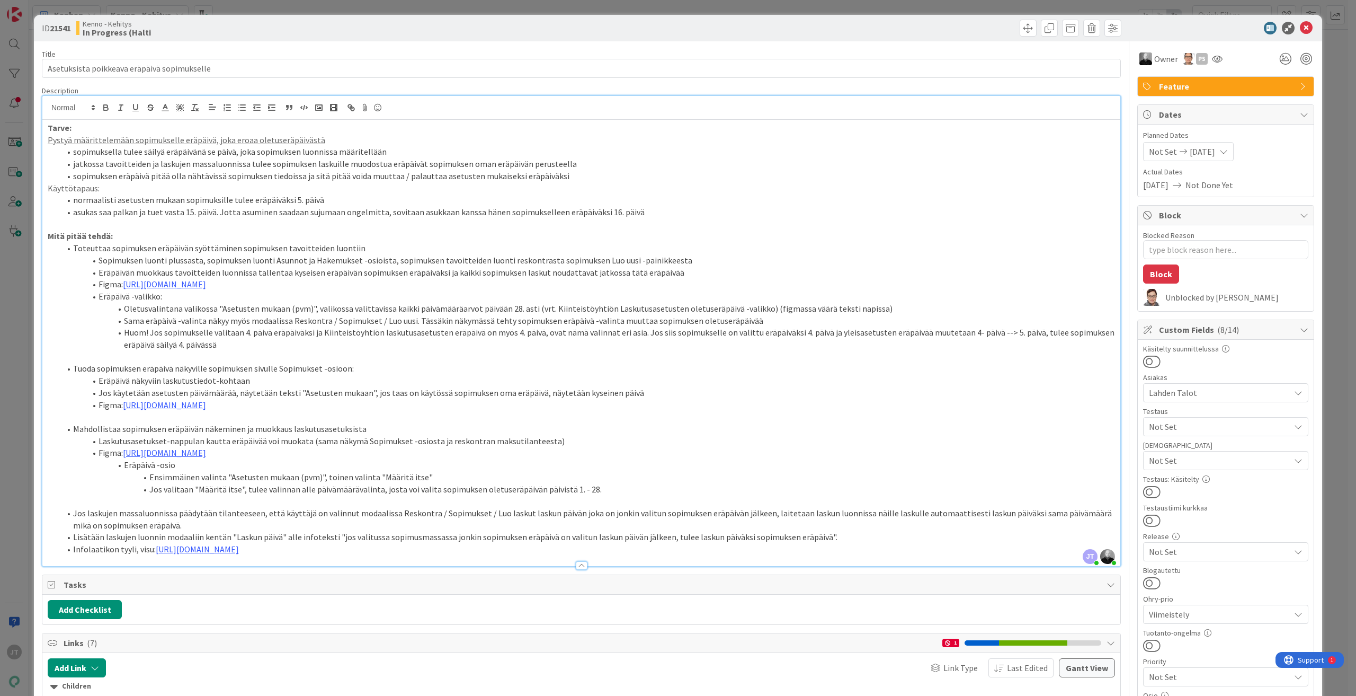
type textarea "x"
click at [1300, 26] on icon at bounding box center [1306, 28] width 13 height 13
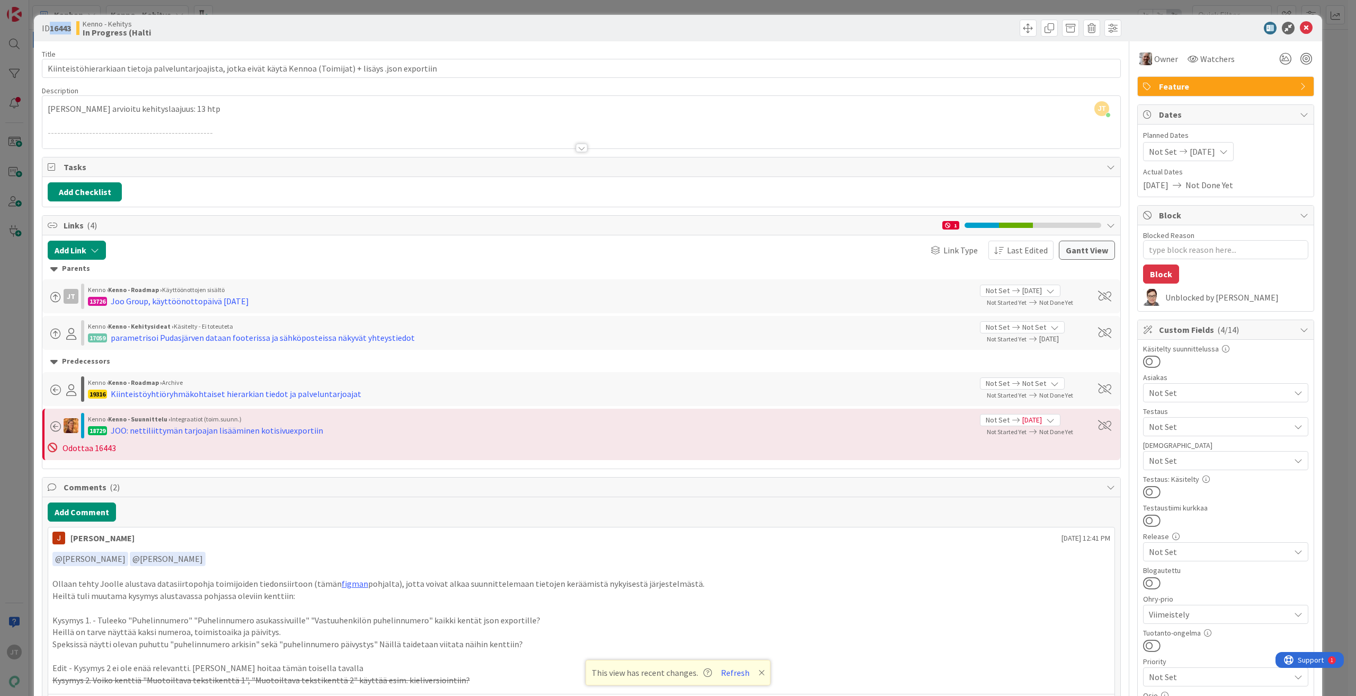
scroll to position [477, 0]
drag, startPoint x: 1299, startPoint y: 24, endPoint x: 1290, endPoint y: 32, distance: 12.4
click at [1300, 23] on icon at bounding box center [1306, 28] width 13 height 13
click at [1300, 26] on icon at bounding box center [1306, 28] width 13 height 13
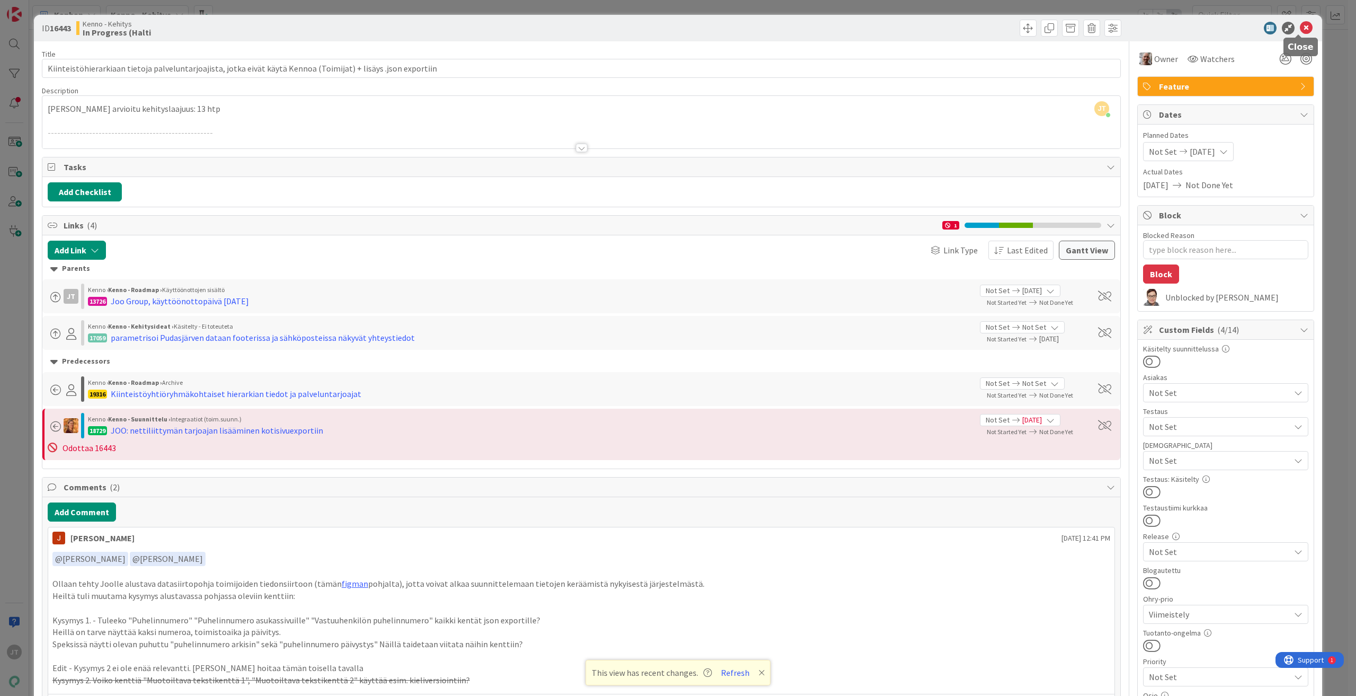
click at [1300, 28] on icon at bounding box center [1306, 28] width 13 height 13
click at [1300, 26] on icon at bounding box center [1306, 28] width 13 height 13
click at [1300, 24] on icon at bounding box center [1306, 28] width 13 height 13
click at [1302, 28] on icon at bounding box center [1306, 28] width 13 height 13
click at [1301, 31] on icon at bounding box center [1306, 28] width 13 height 13
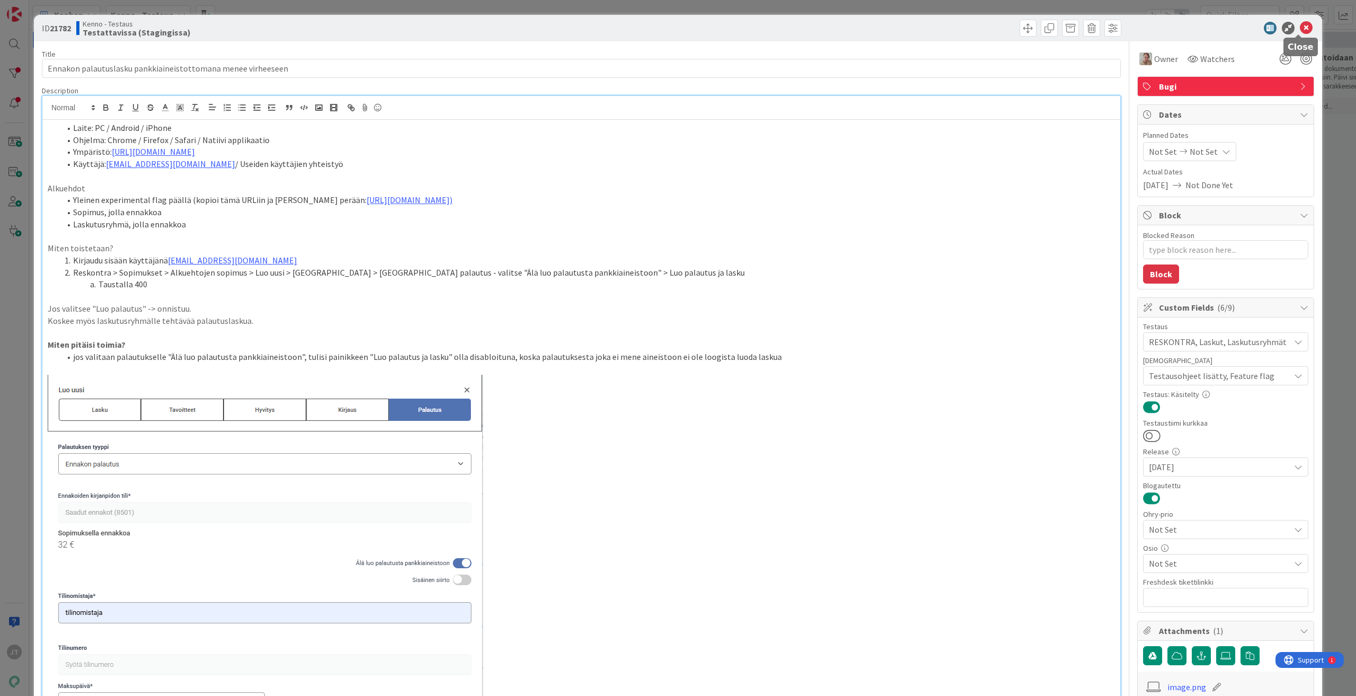
click at [1300, 27] on icon at bounding box center [1306, 28] width 13 height 13
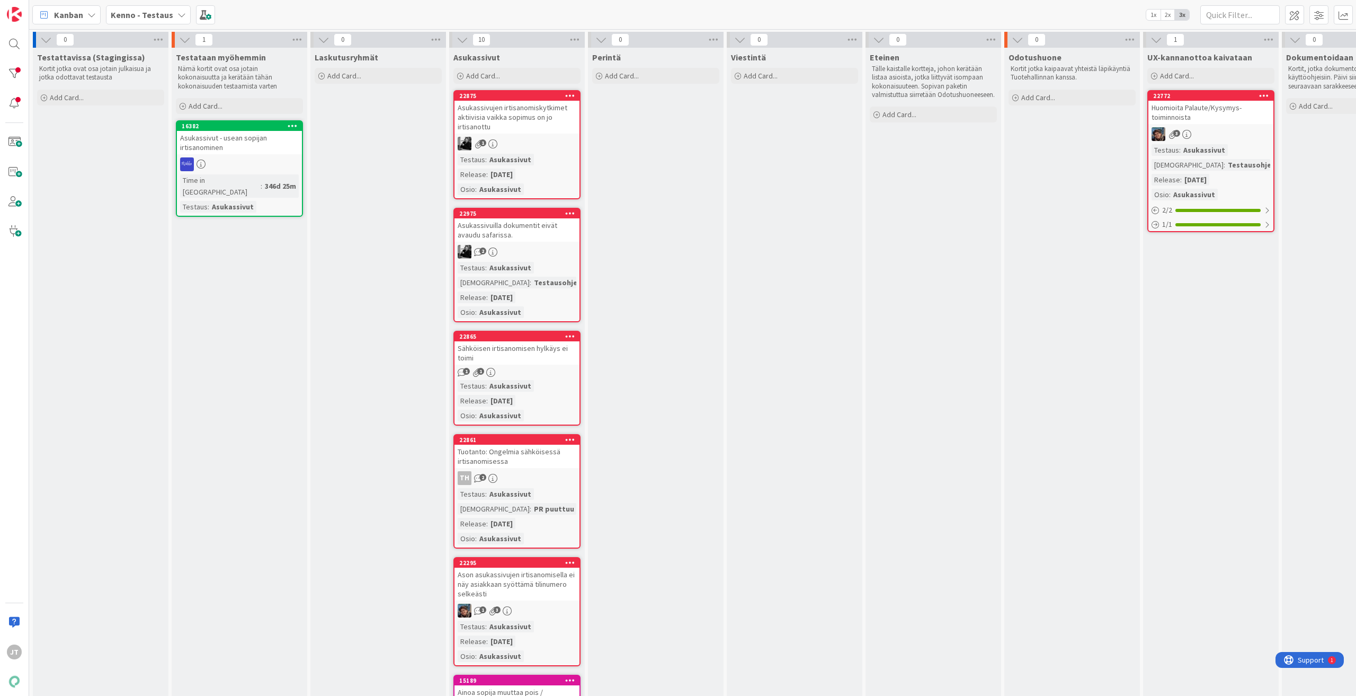
click at [131, 12] on b "Kenno - Testaus" at bounding box center [142, 15] width 63 height 11
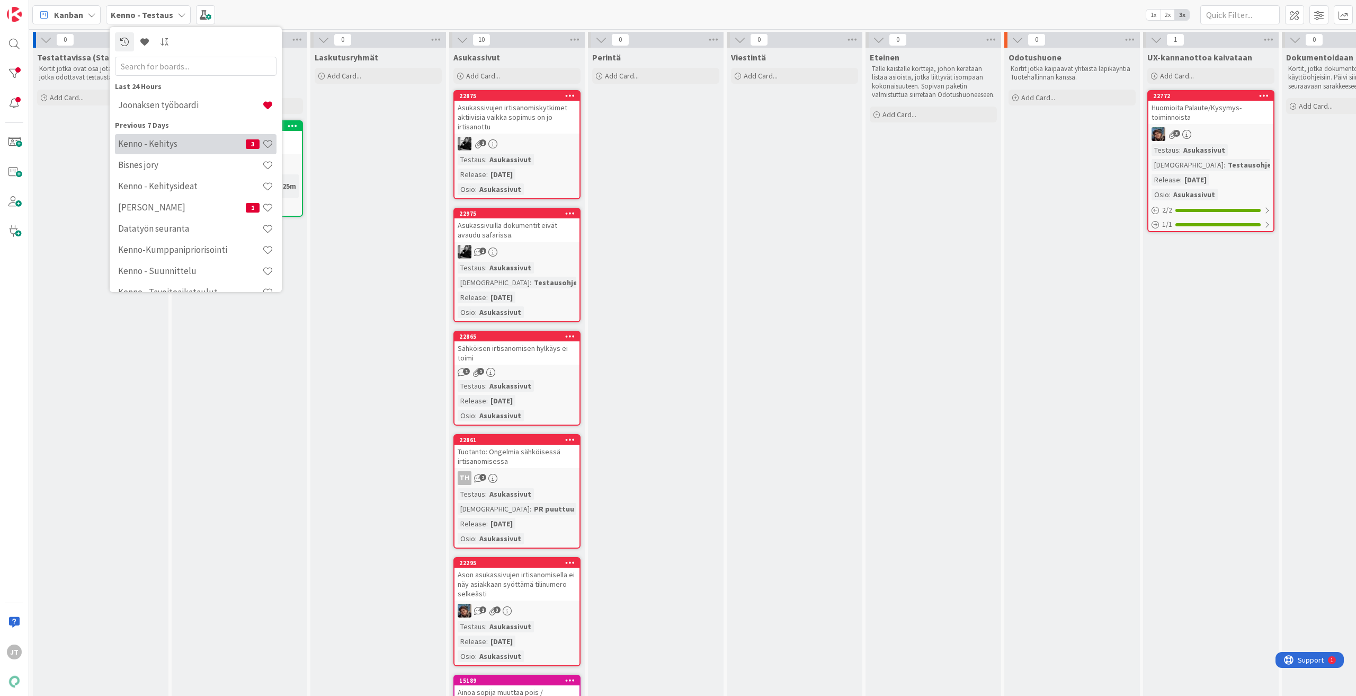
click at [165, 141] on h4 "Kenno - Kehitys" at bounding box center [182, 143] width 128 height 11
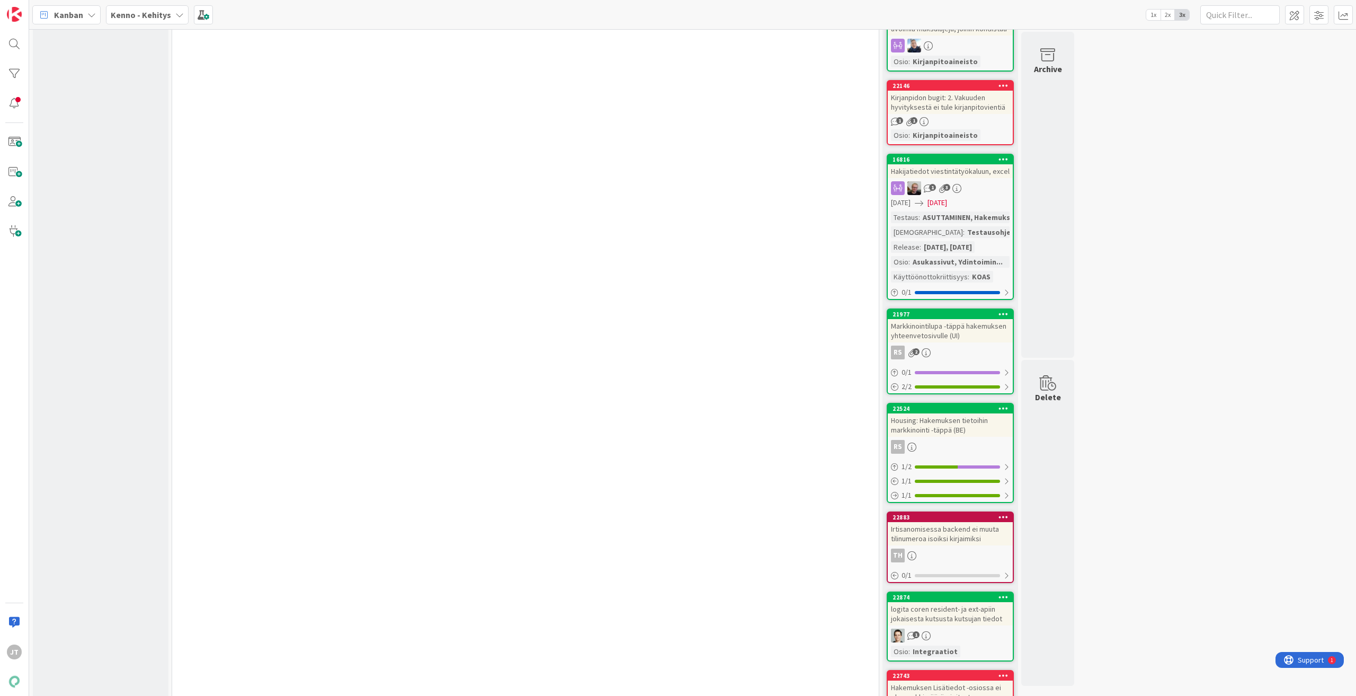
scroll to position [3020, 0]
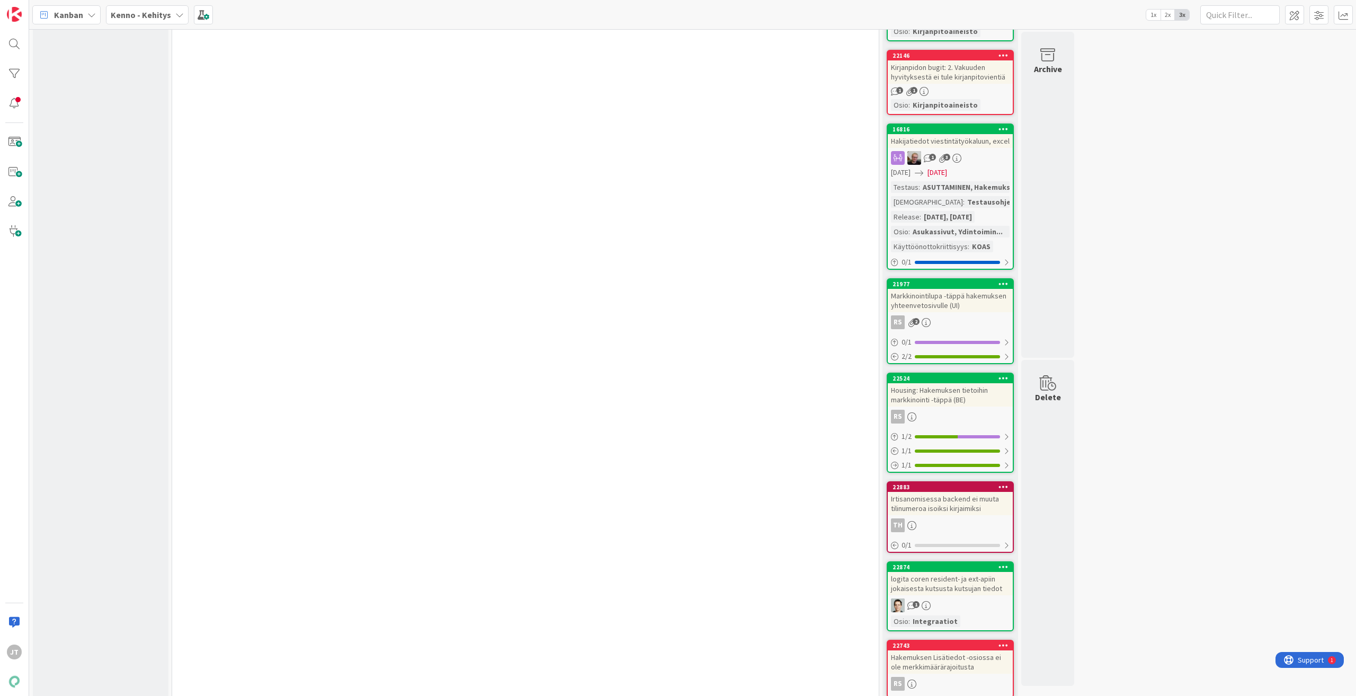
click at [929, 312] on div "Markkinointilupa -täppä hakemuksen yhteenvetosivulle (UI)" at bounding box center [950, 300] width 125 height 23
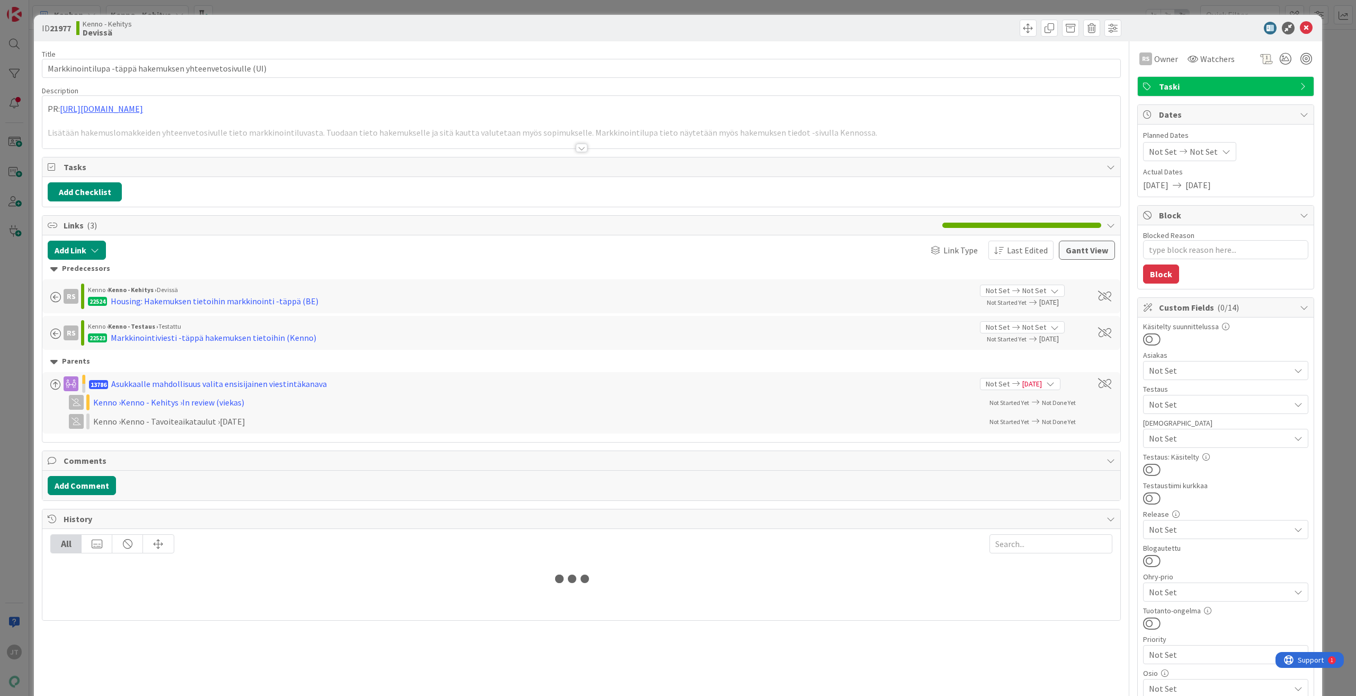
type textarea "x"
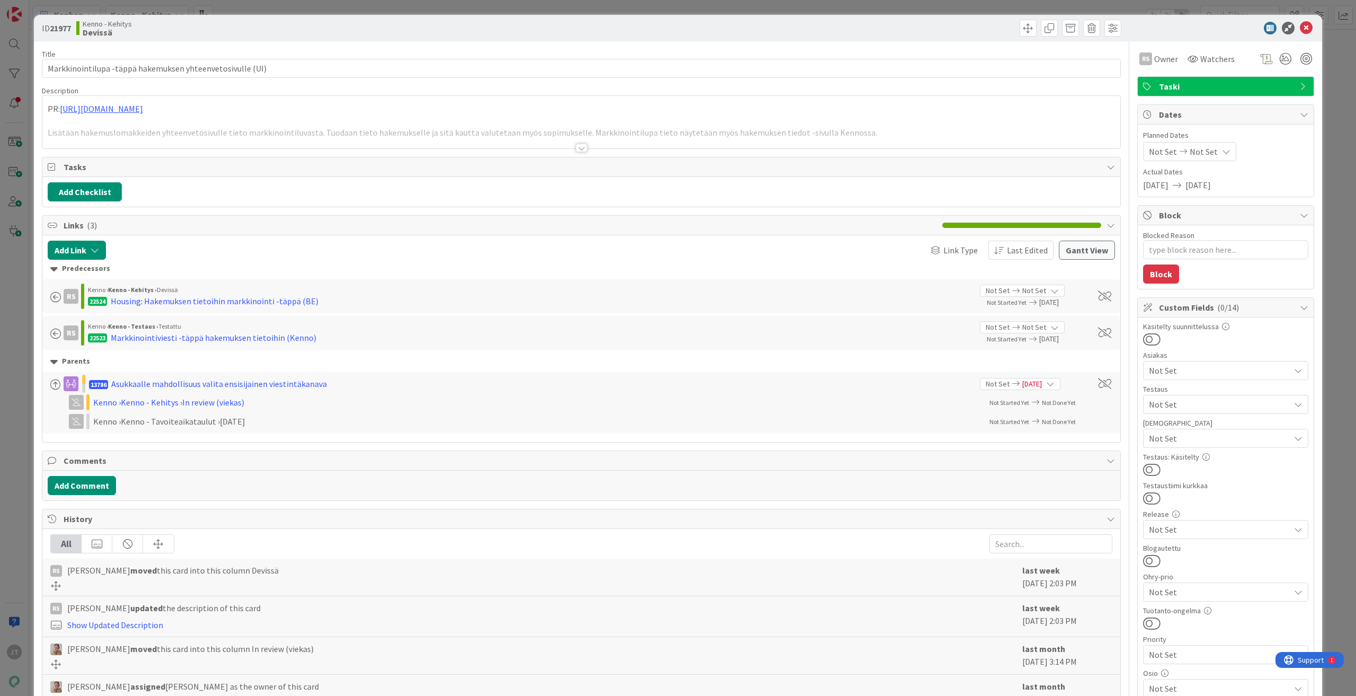
click at [582, 150] on div at bounding box center [582, 148] width 12 height 8
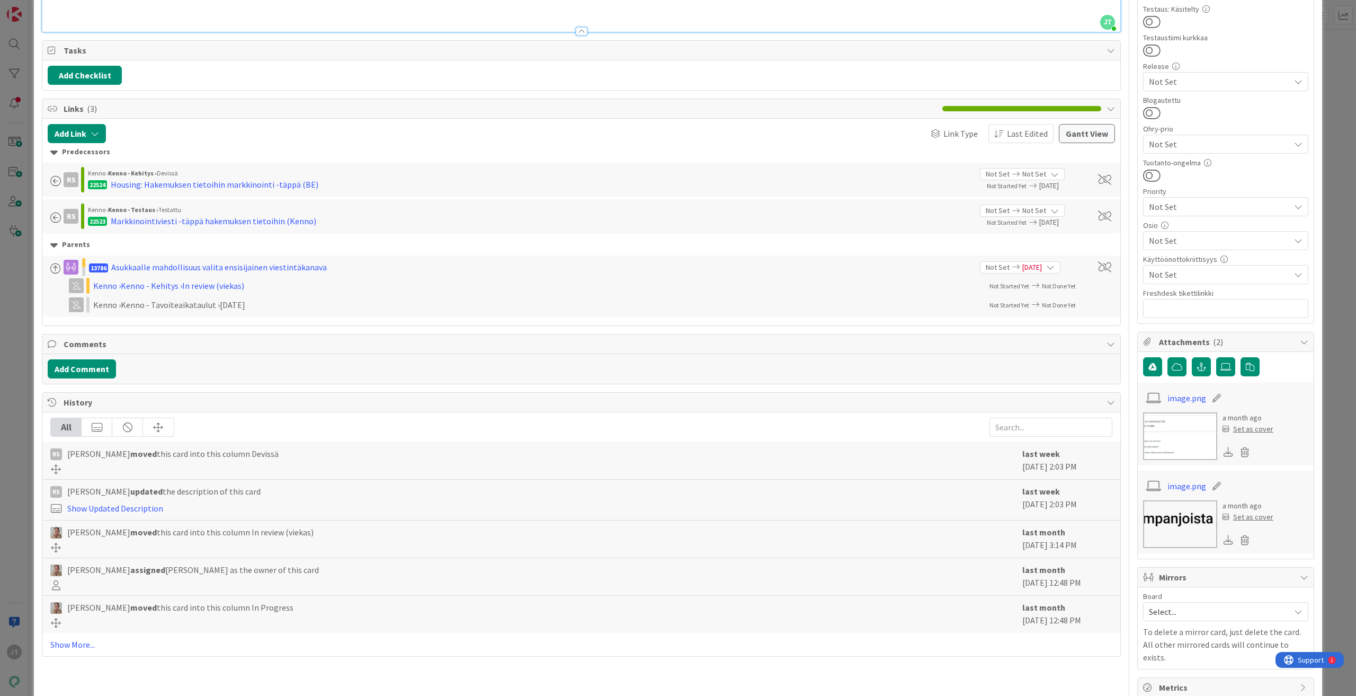
scroll to position [459, 0]
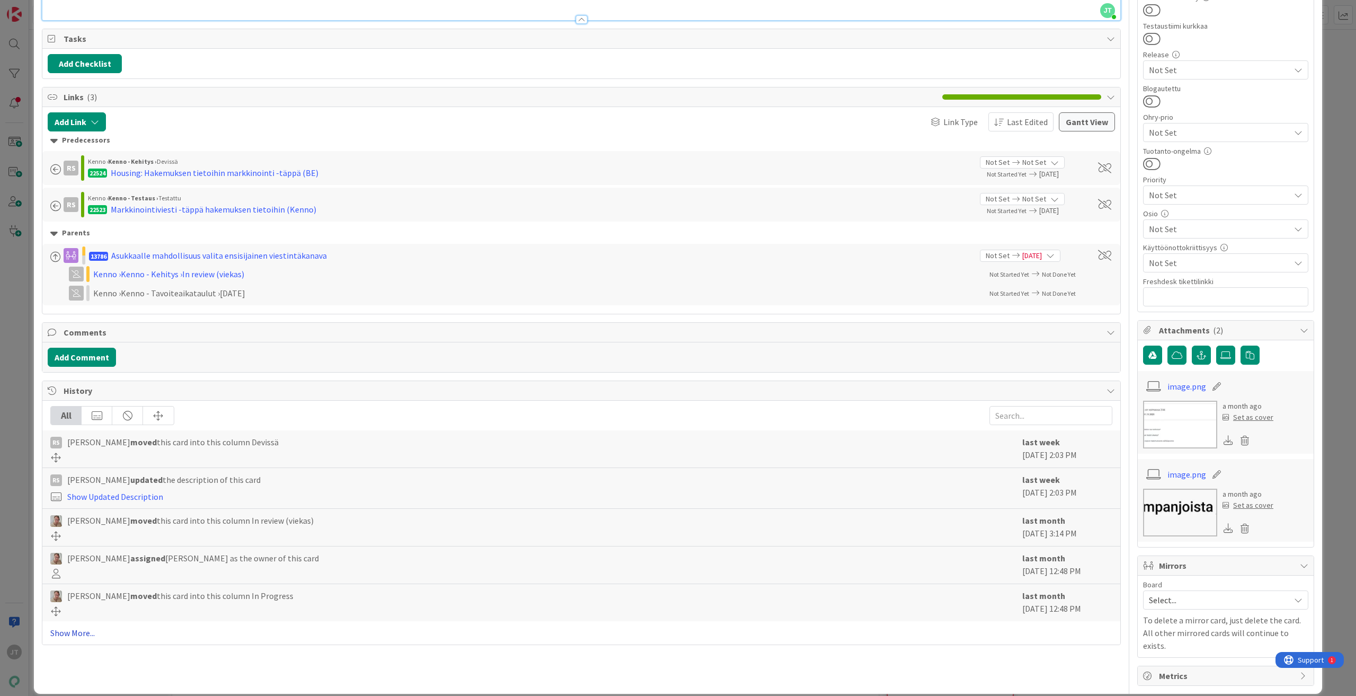
click at [73, 635] on link "Show More..." at bounding box center [581, 632] width 1062 height 13
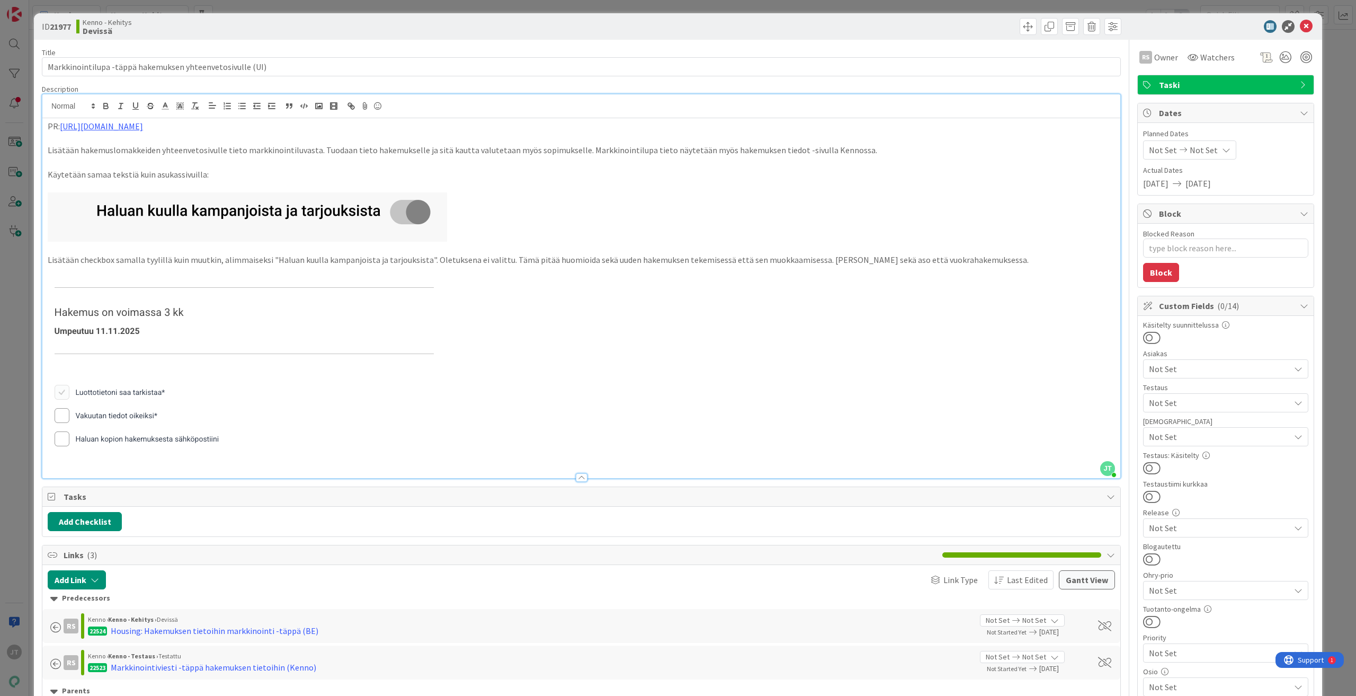
scroll to position [0, 0]
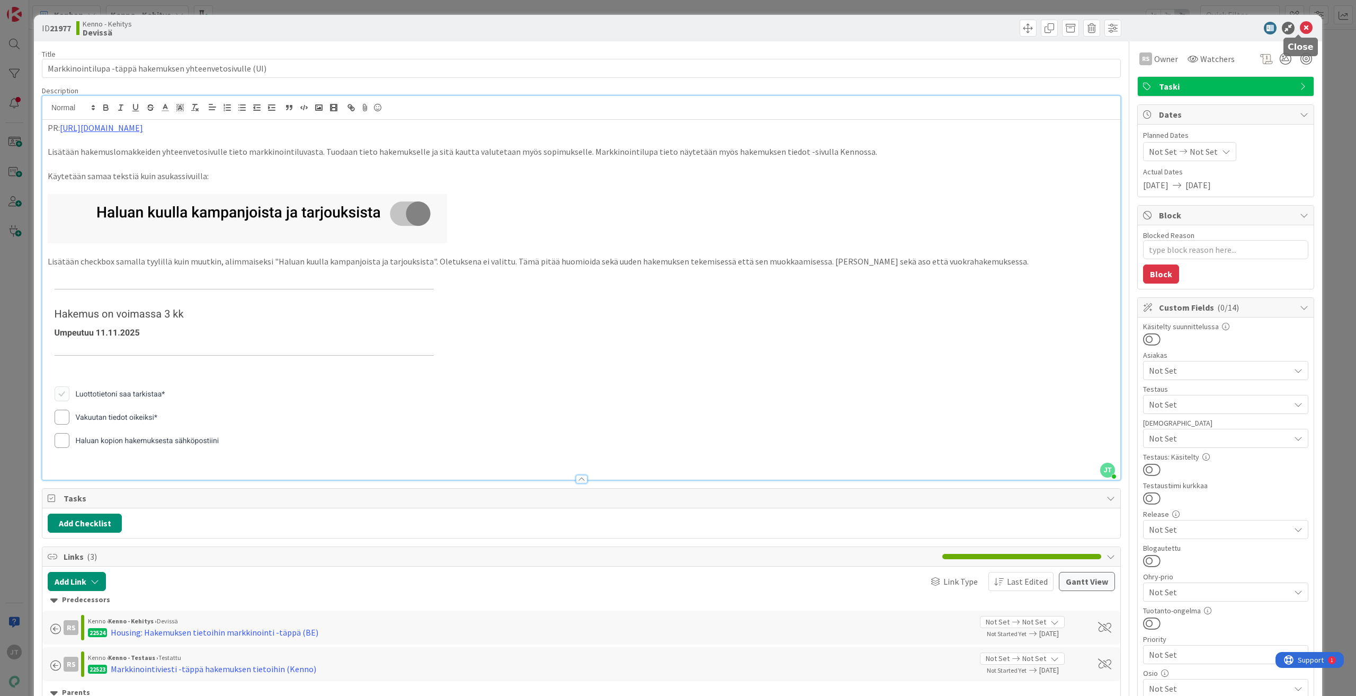
click at [1300, 26] on icon at bounding box center [1306, 28] width 13 height 13
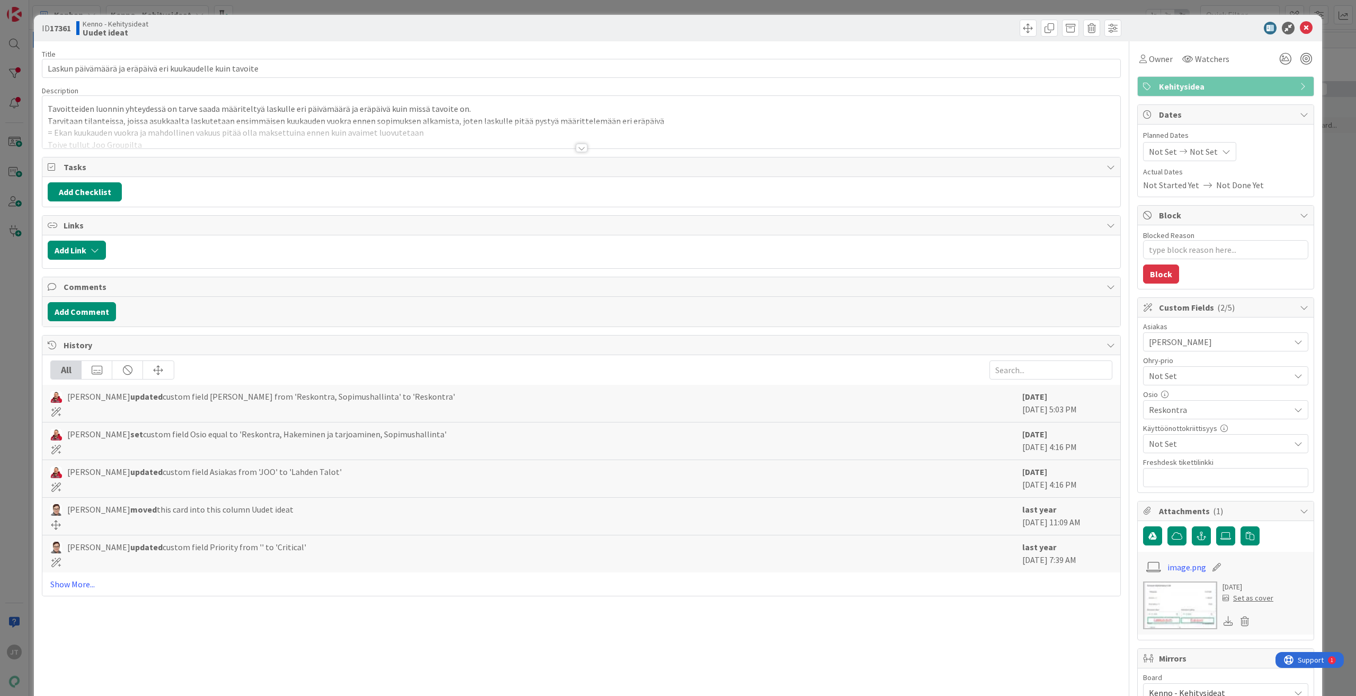
click at [576, 147] on div at bounding box center [582, 148] width 12 height 8
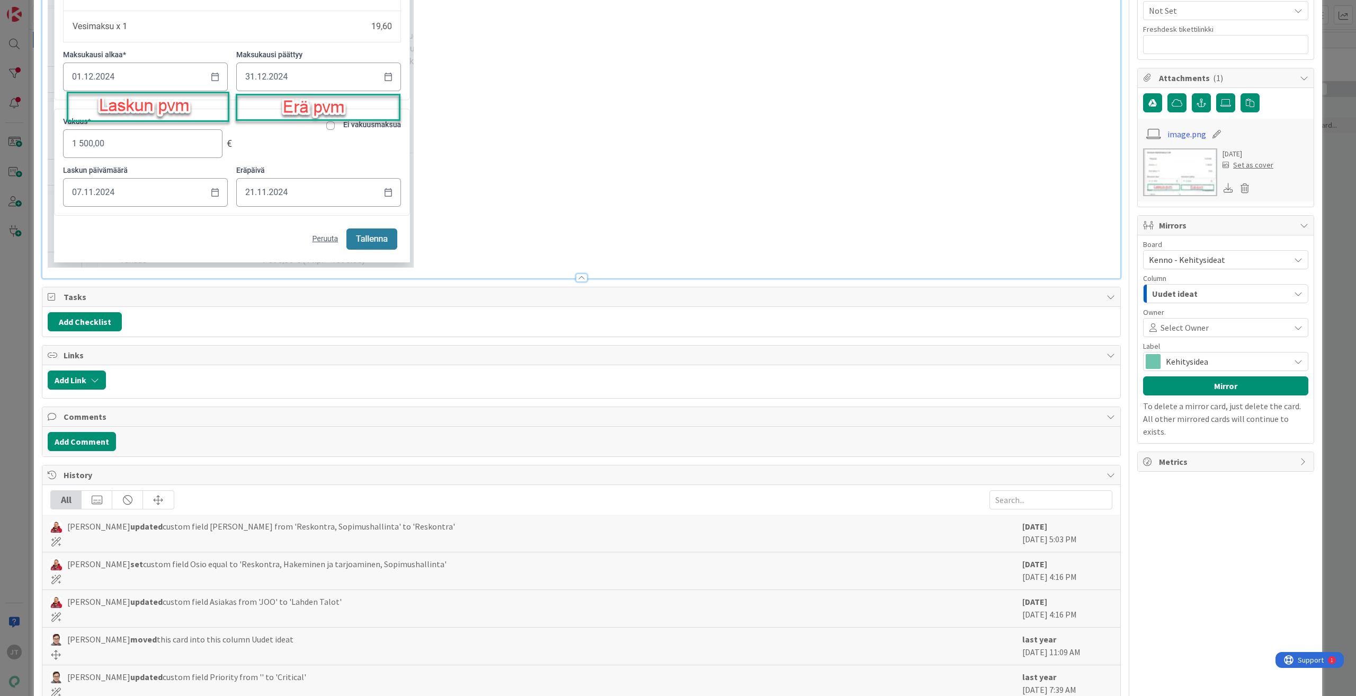
scroll to position [486, 0]
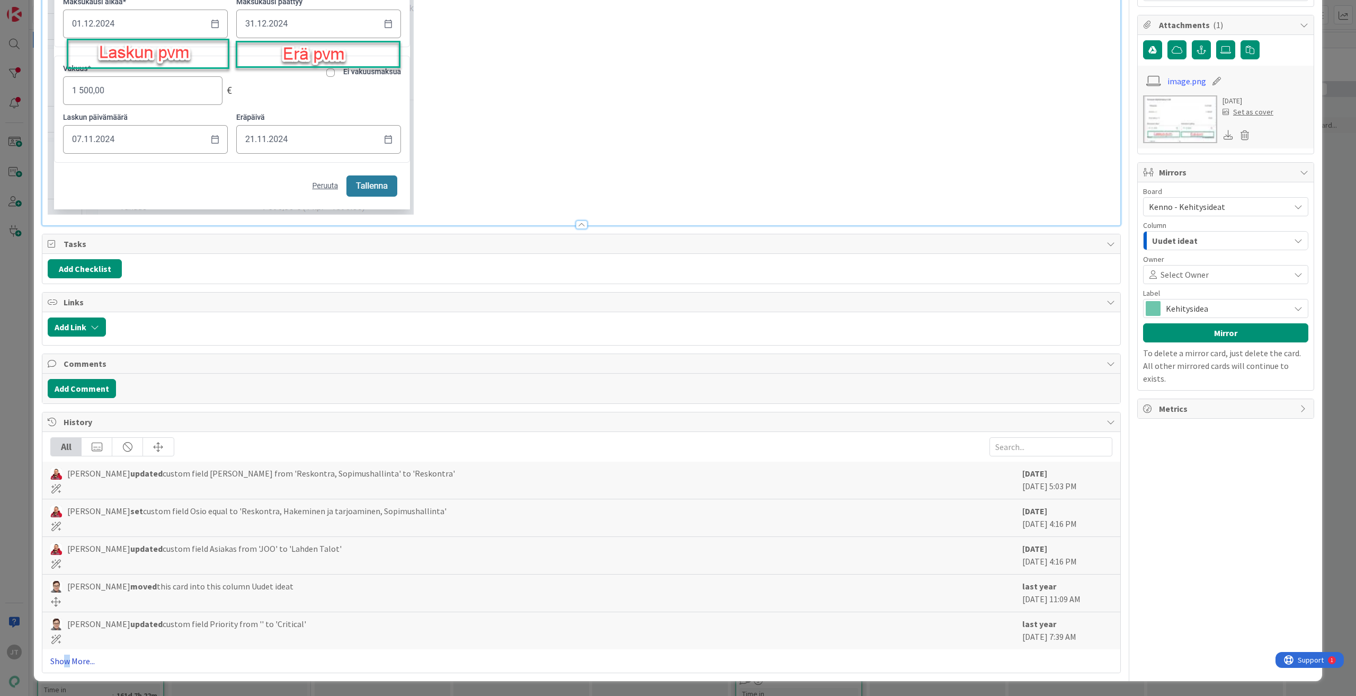
click at [69, 658] on link "Show More..." at bounding box center [581, 660] width 1062 height 13
type textarea "x"
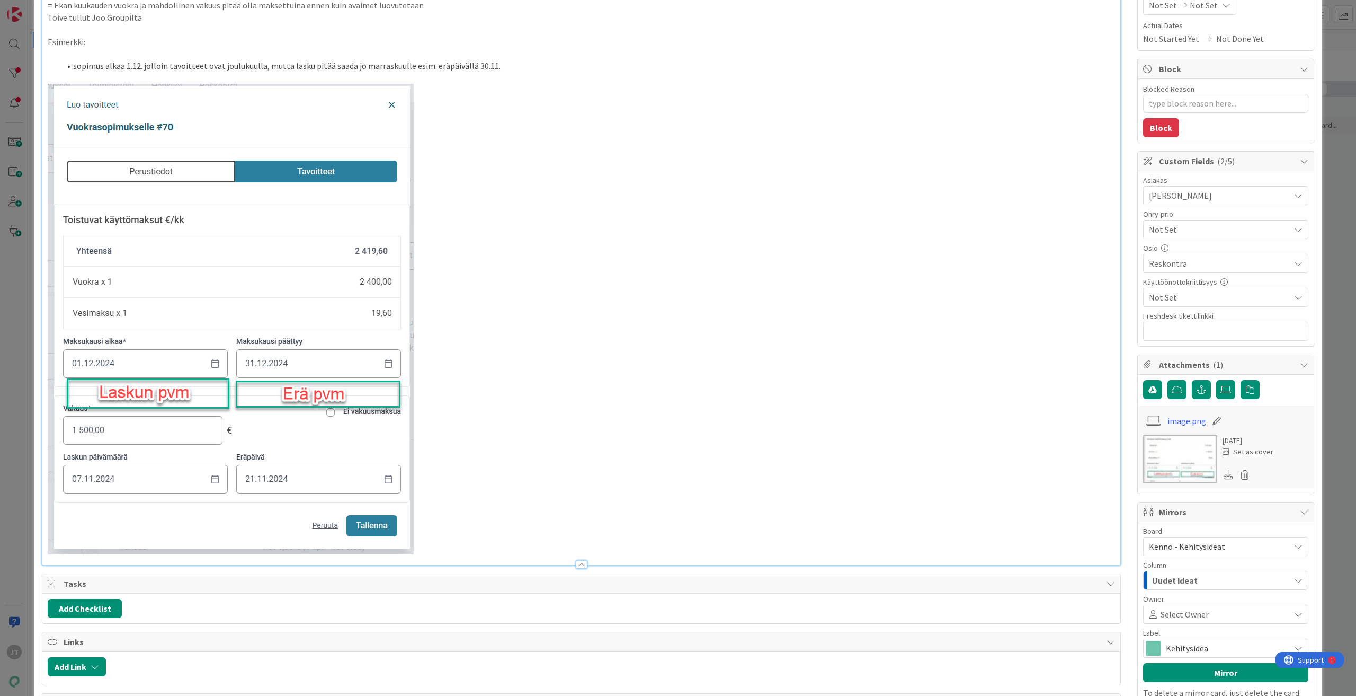
scroll to position [0, 0]
